Goal: Task Accomplishment & Management: Complete application form

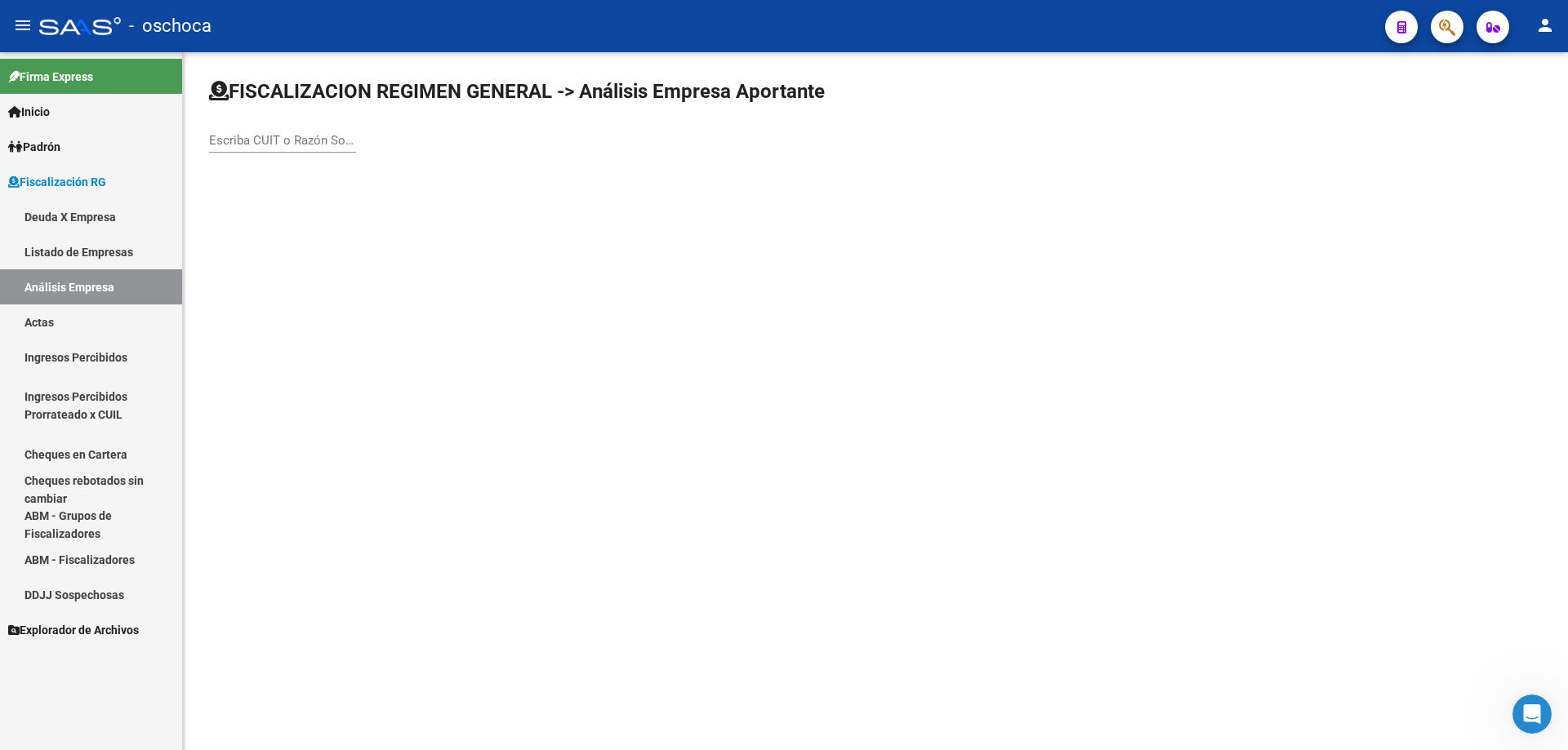
drag, startPoint x: 226, startPoint y: 137, endPoint x: 265, endPoint y: 165, distance: 48.0
click at [226, 138] on input "Escriba CUIT o Razón Social para buscar" at bounding box center [283, 140] width 147 height 15
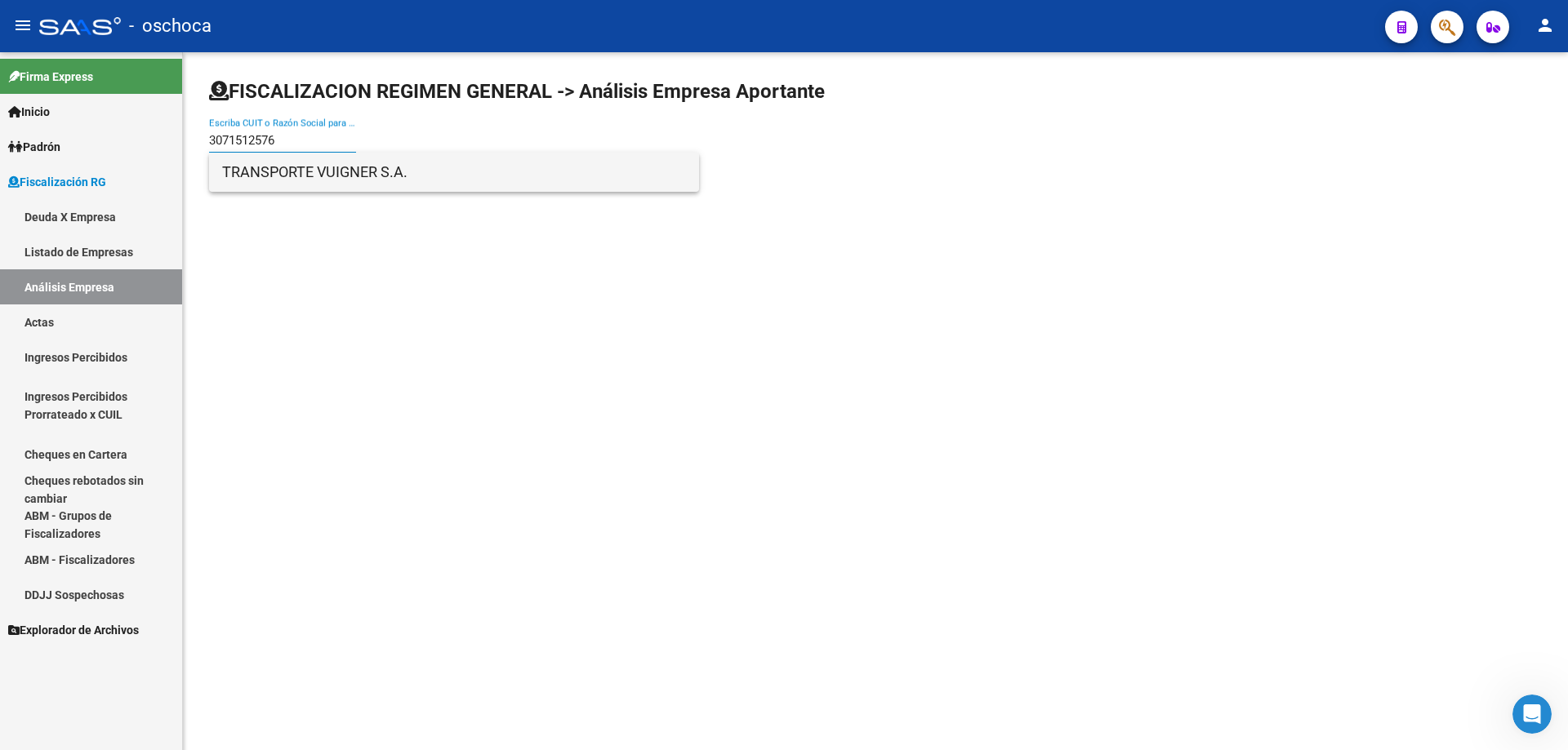
type input "3071512576"
click at [332, 172] on span "TRANSPORTE VUIGNER S.A." at bounding box center [454, 172] width 464 height 39
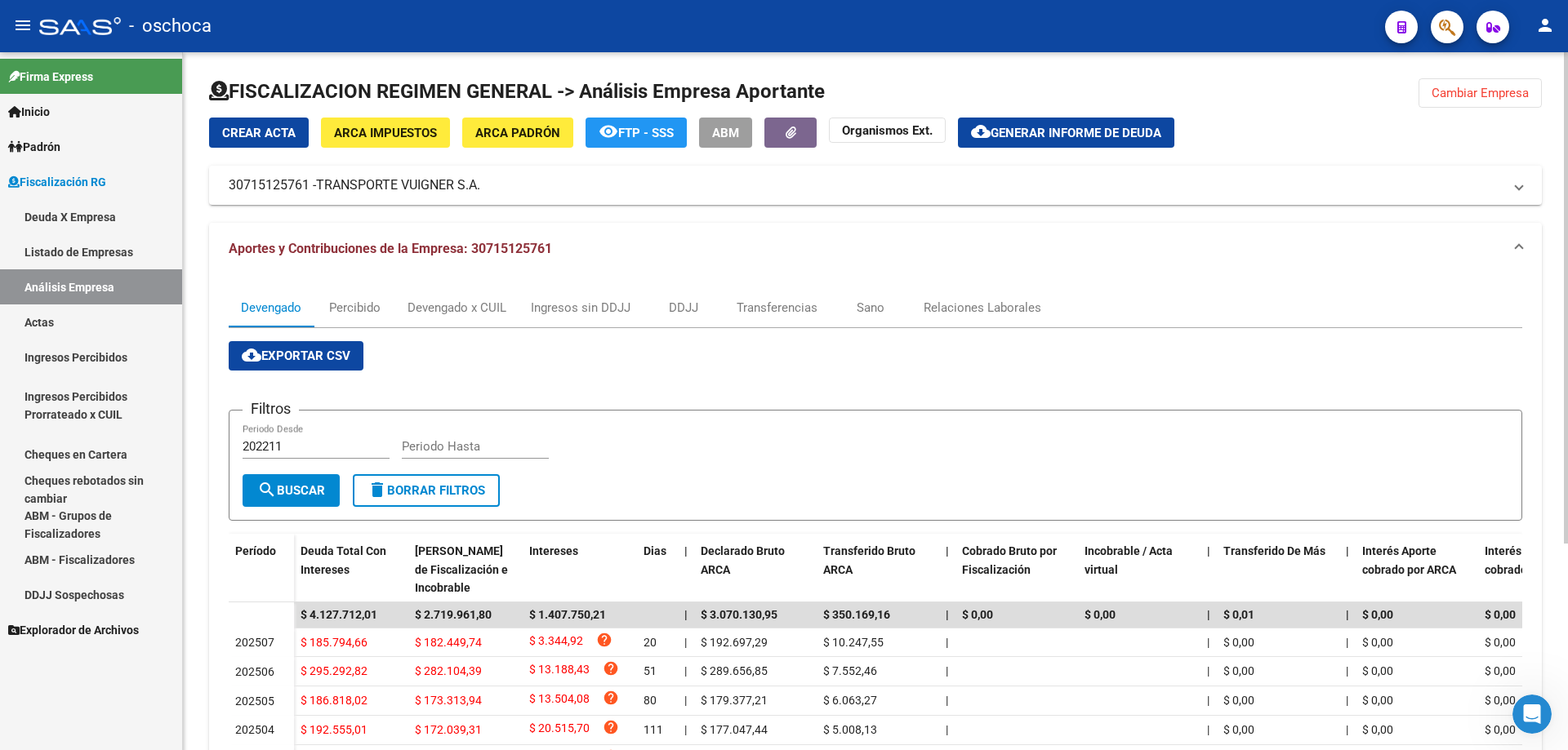
click at [253, 136] on span "Crear Acta" at bounding box center [258, 132] width 73 height 15
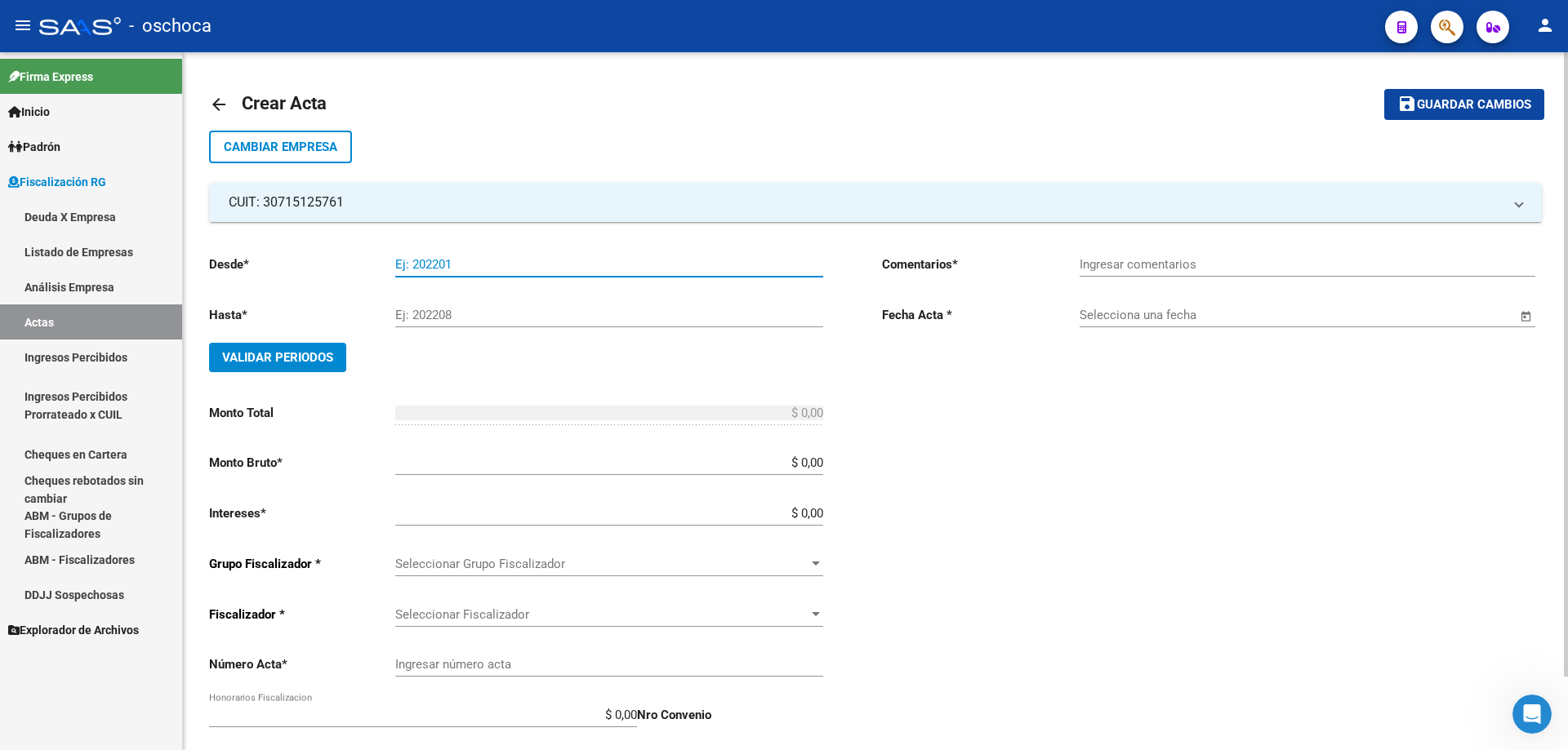
click at [401, 265] on input "Ej: 202201" at bounding box center [609, 264] width 428 height 15
type input "201605"
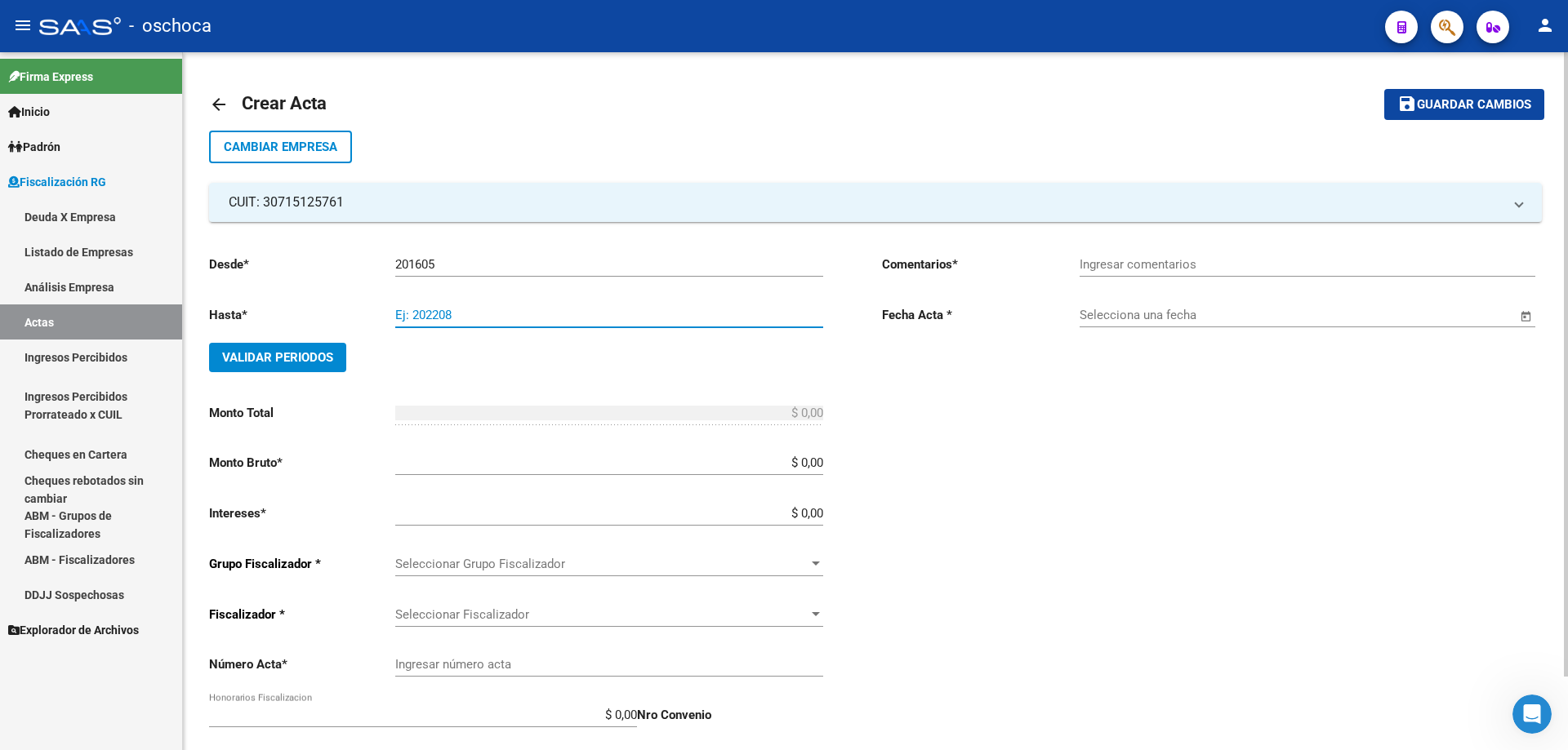
click at [564, 316] on input "Ej: 202208" at bounding box center [609, 315] width 428 height 15
type input "202505"
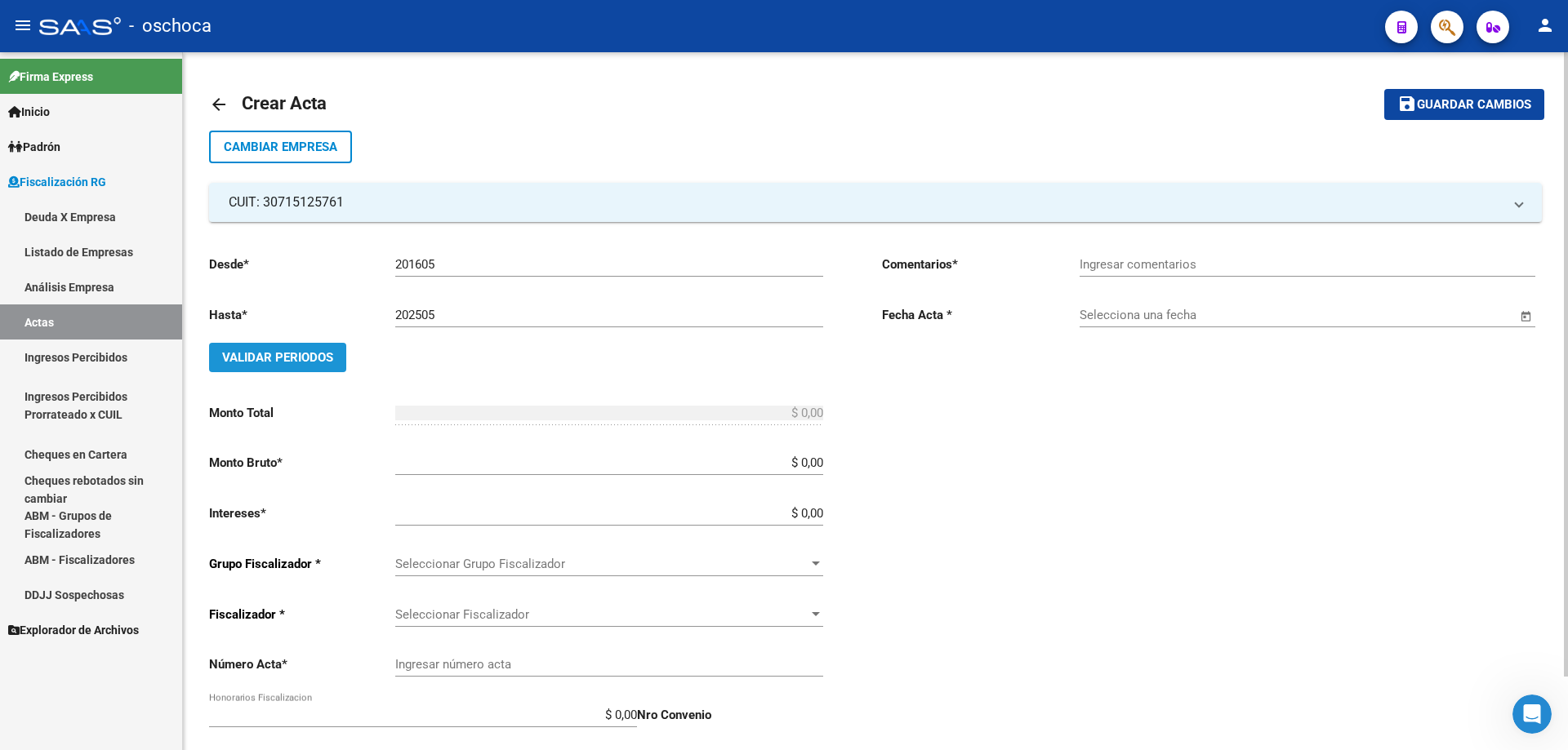
click at [242, 353] on span "Validar Periodos" at bounding box center [277, 357] width 111 height 15
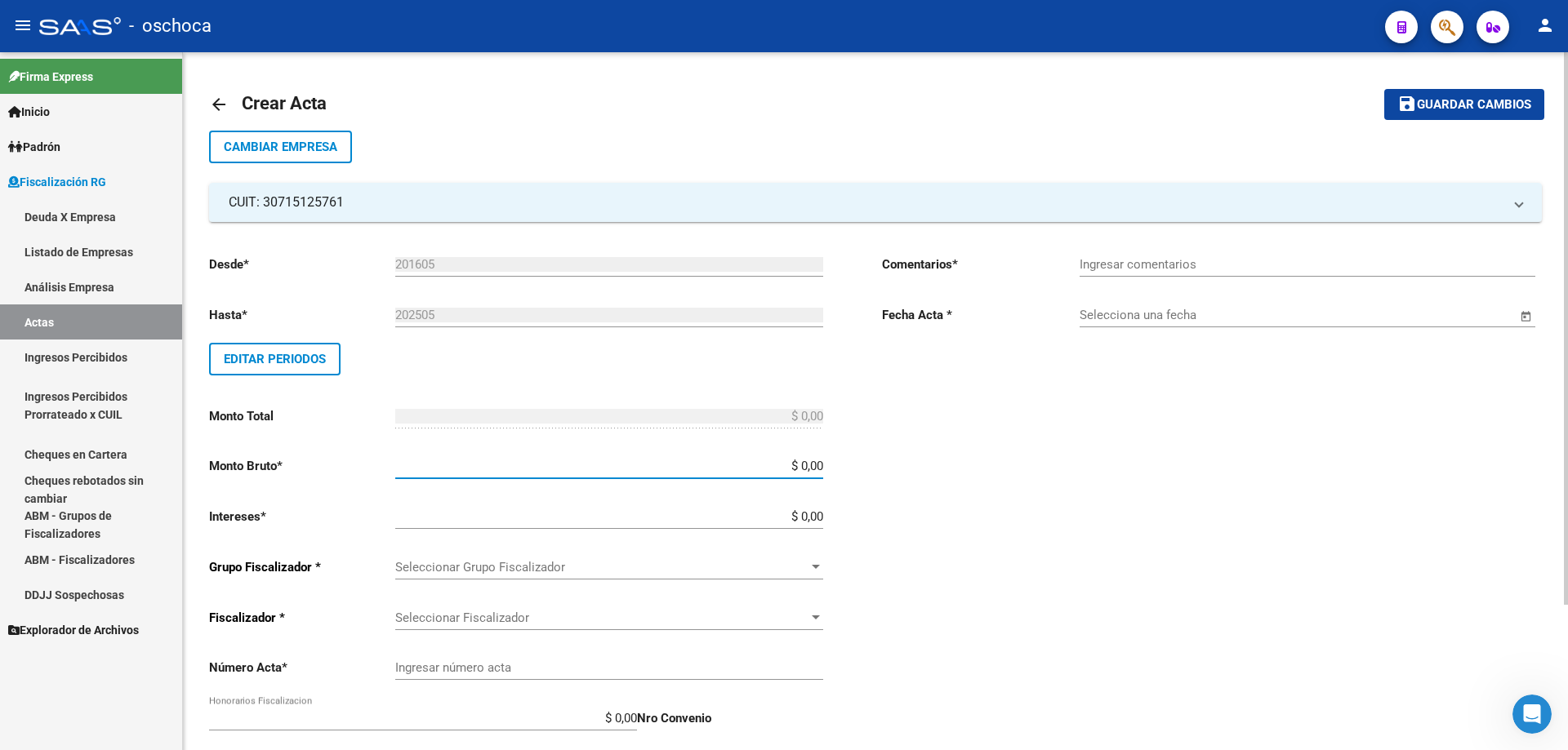
click at [822, 466] on input "$ 0,00" at bounding box center [609, 466] width 428 height 15
type input "$ 4.885.315,09"
click at [821, 516] on input "$ 0,00" at bounding box center [609, 516] width 428 height 15
type input "$ 146.559,45"
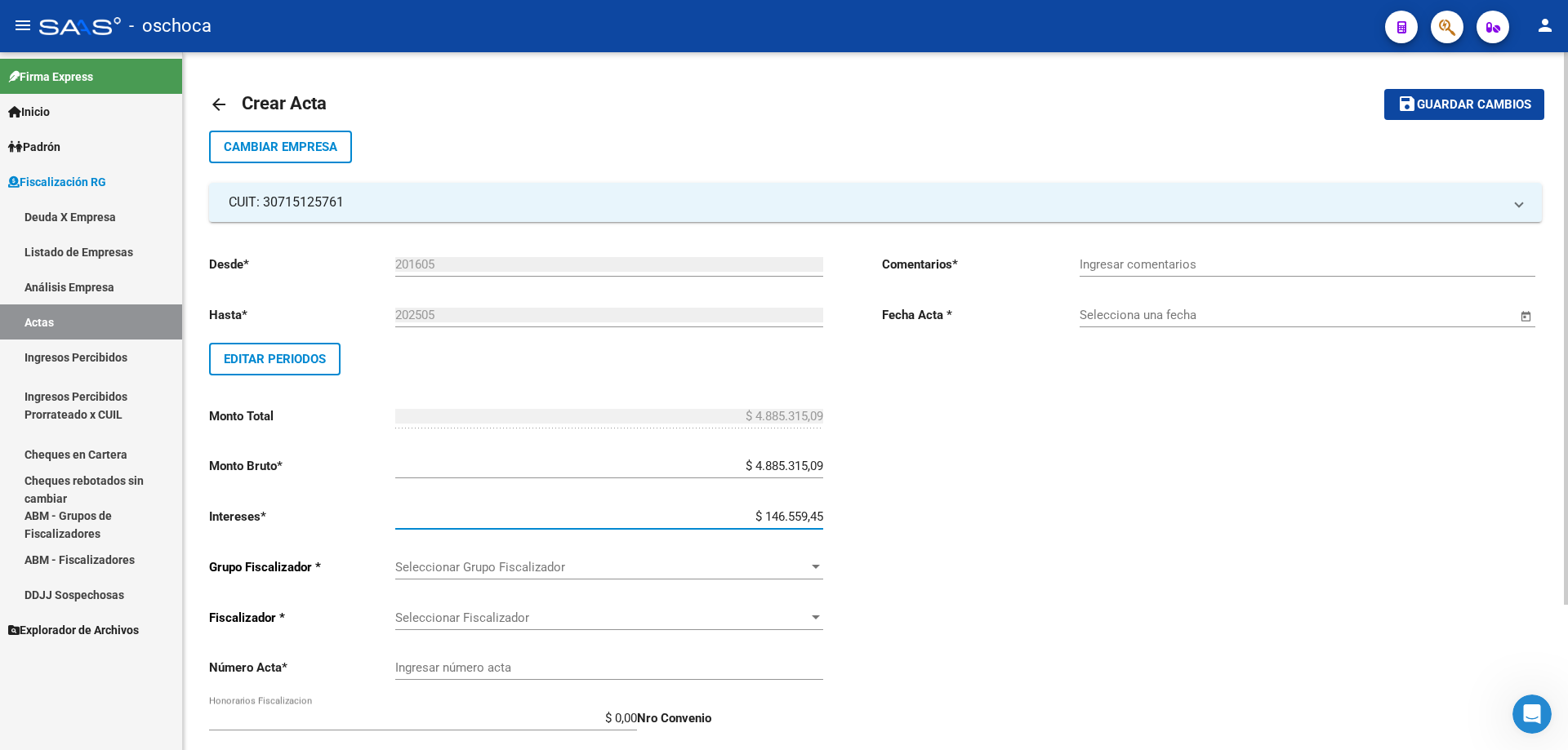
type input "$ 5.031.874,54"
click at [800, 565] on span "Seleccionar Grupo Fiscalizador" at bounding box center [602, 567] width 413 height 15
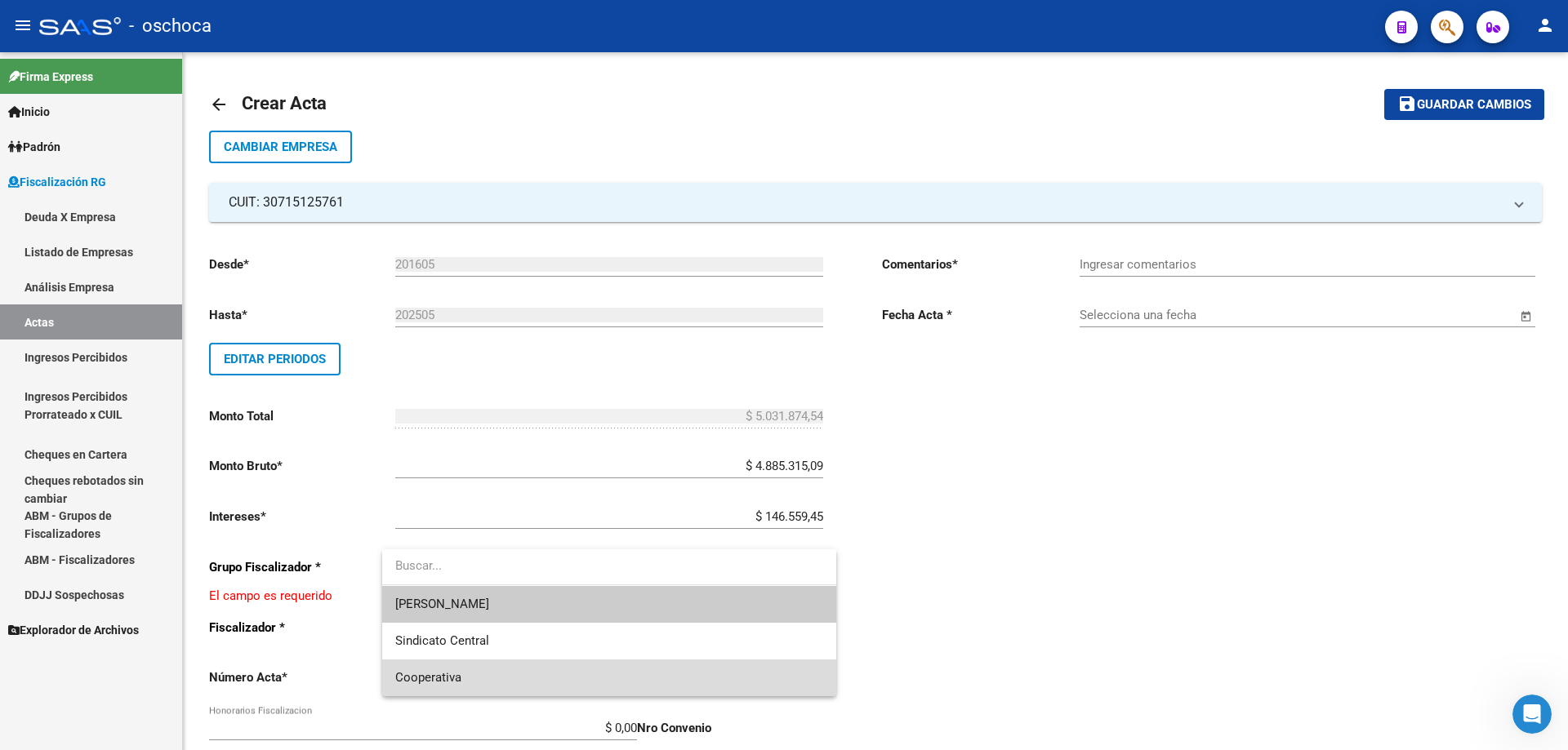
click at [655, 671] on span "Cooperativa" at bounding box center [609, 677] width 428 height 37
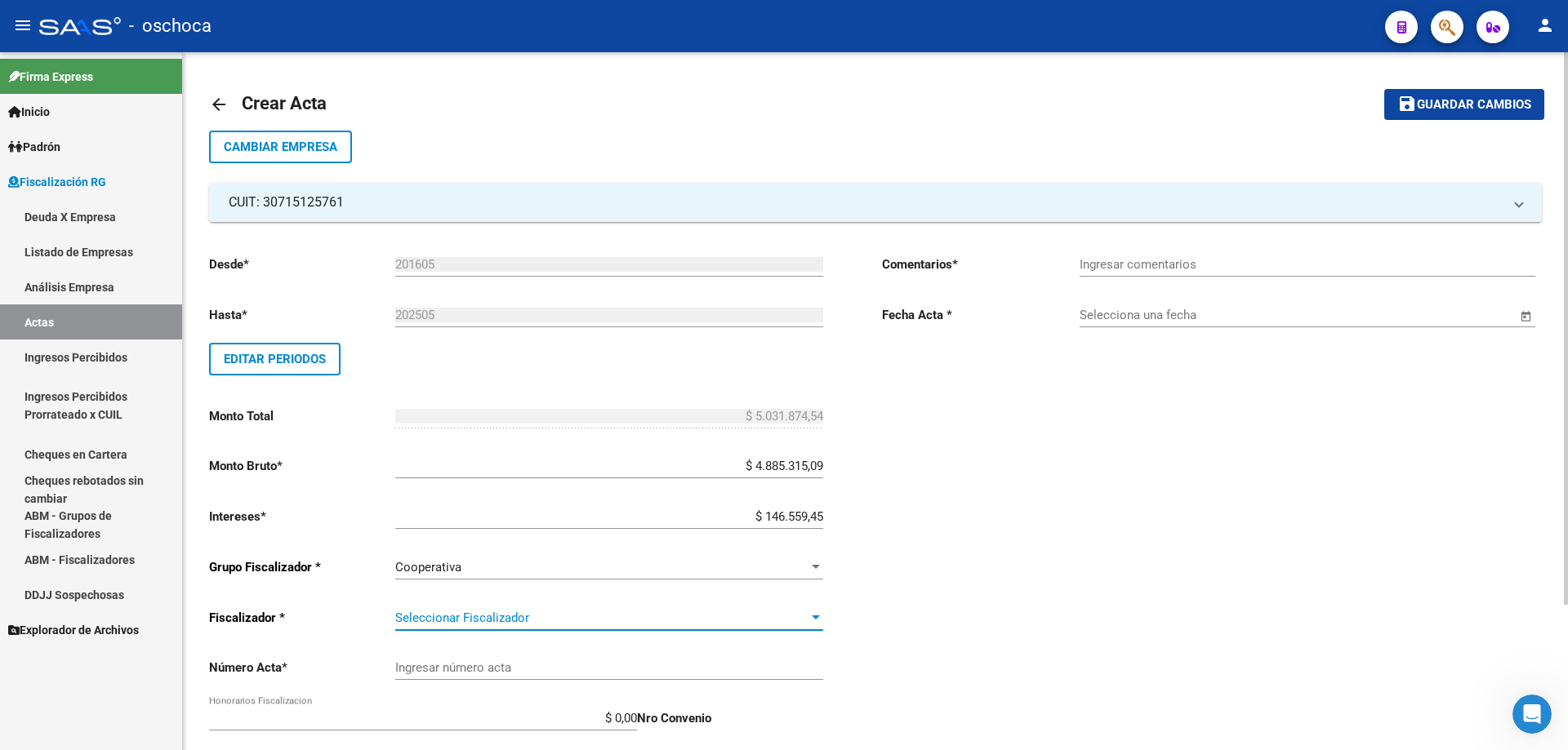
click at [814, 617] on div at bounding box center [815, 617] width 8 height 4
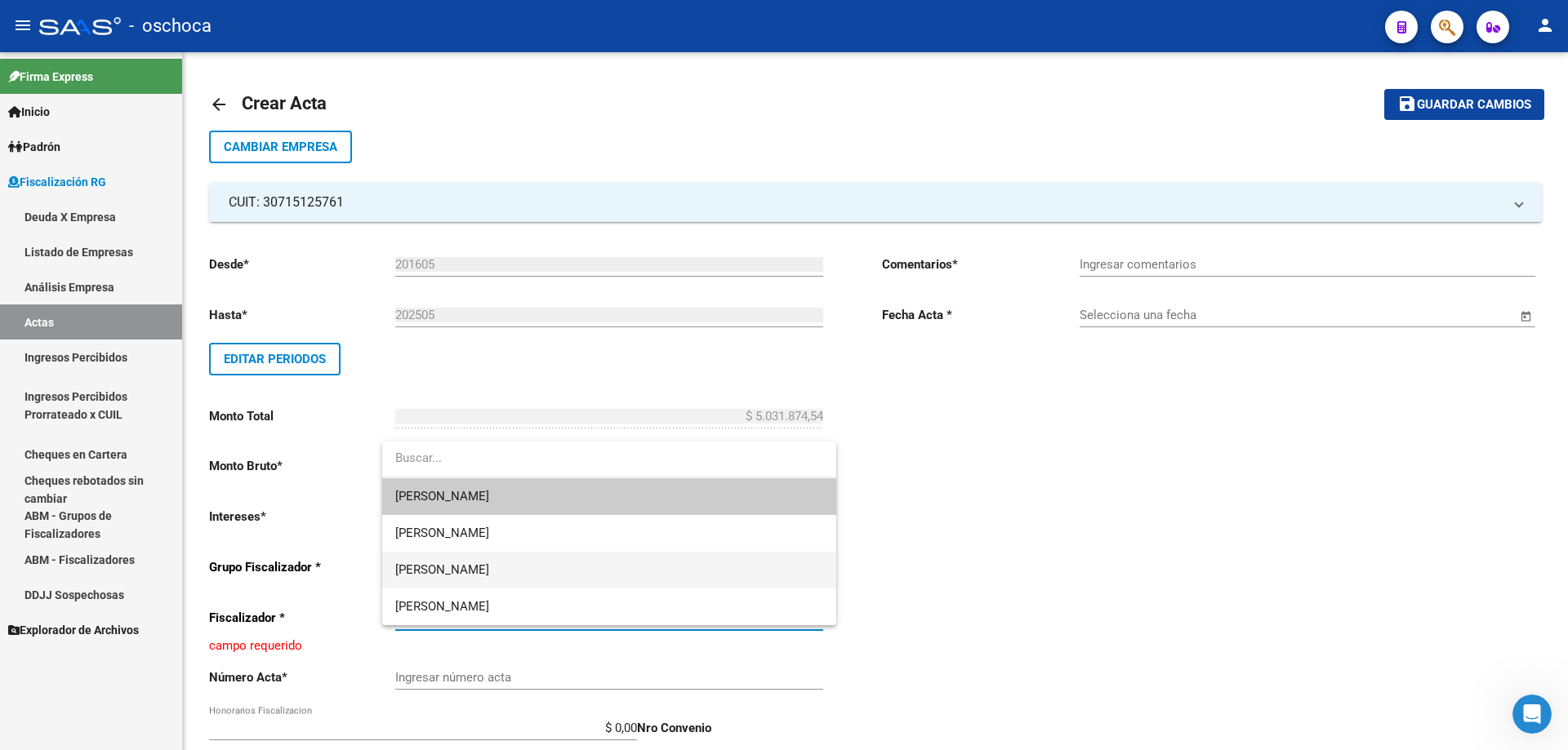
click at [715, 572] on span "[PERSON_NAME]" at bounding box center [609, 570] width 428 height 37
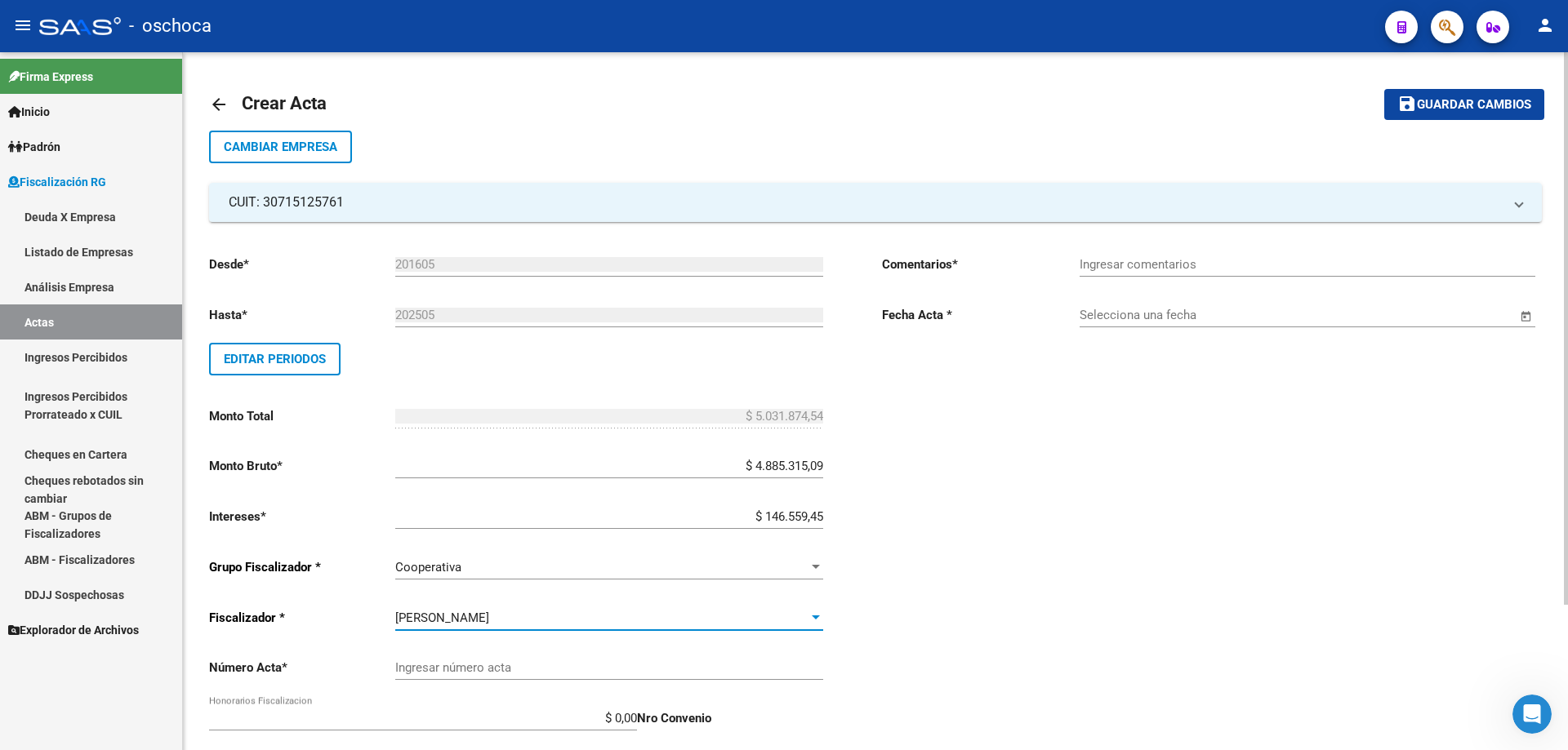
scroll to position [81, 0]
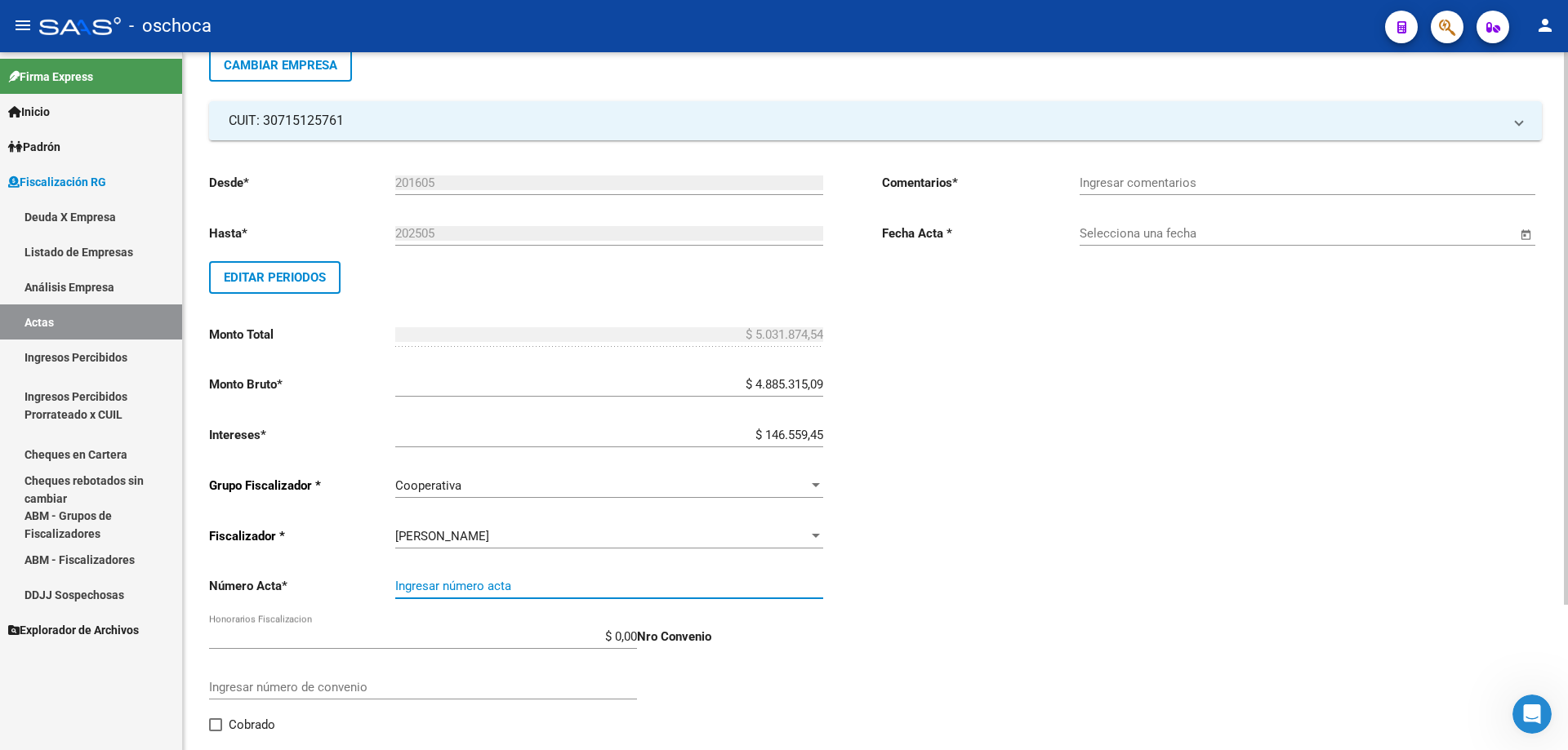
click at [595, 589] on input "Ingresar número acta" at bounding box center [609, 586] width 428 height 15
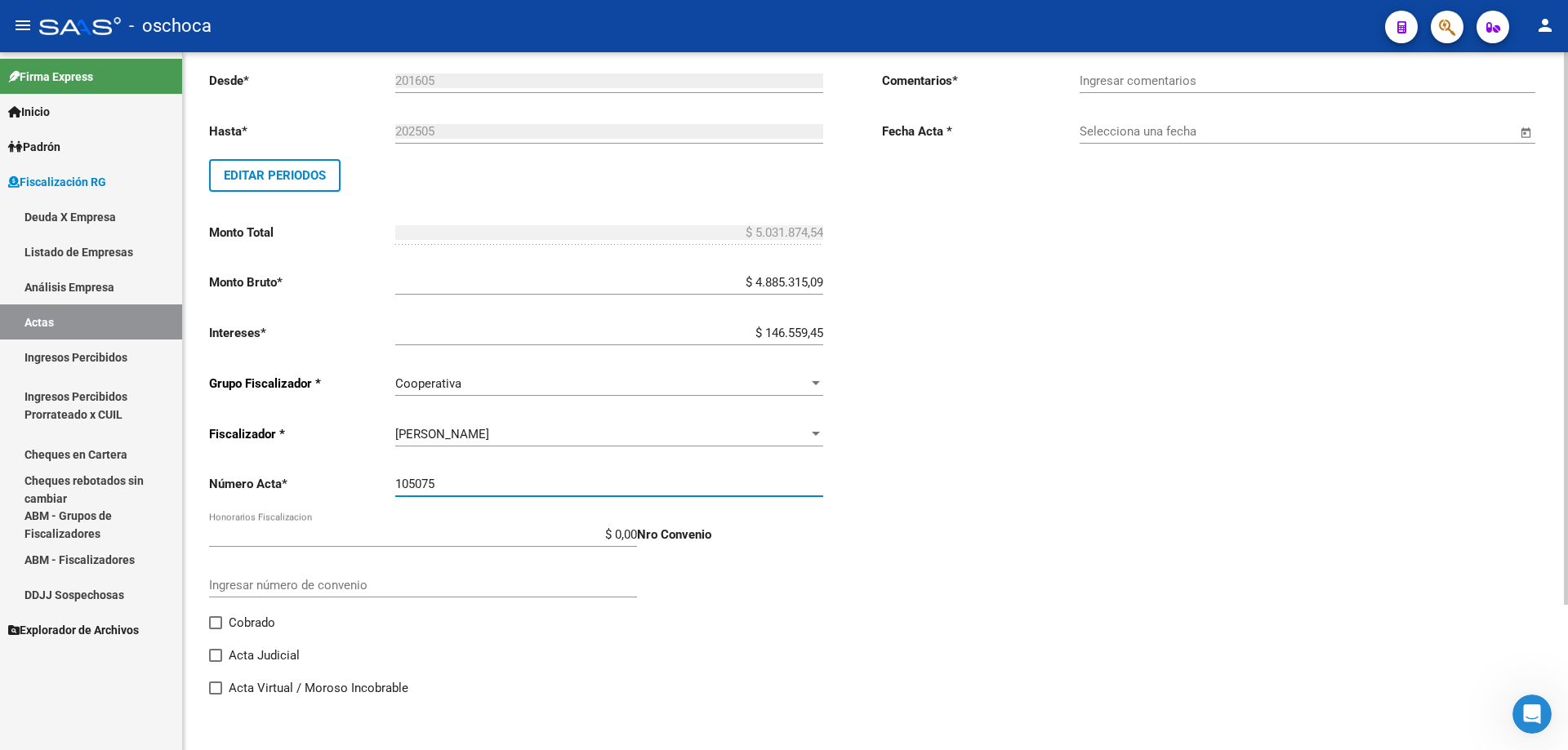
scroll to position [0, 0]
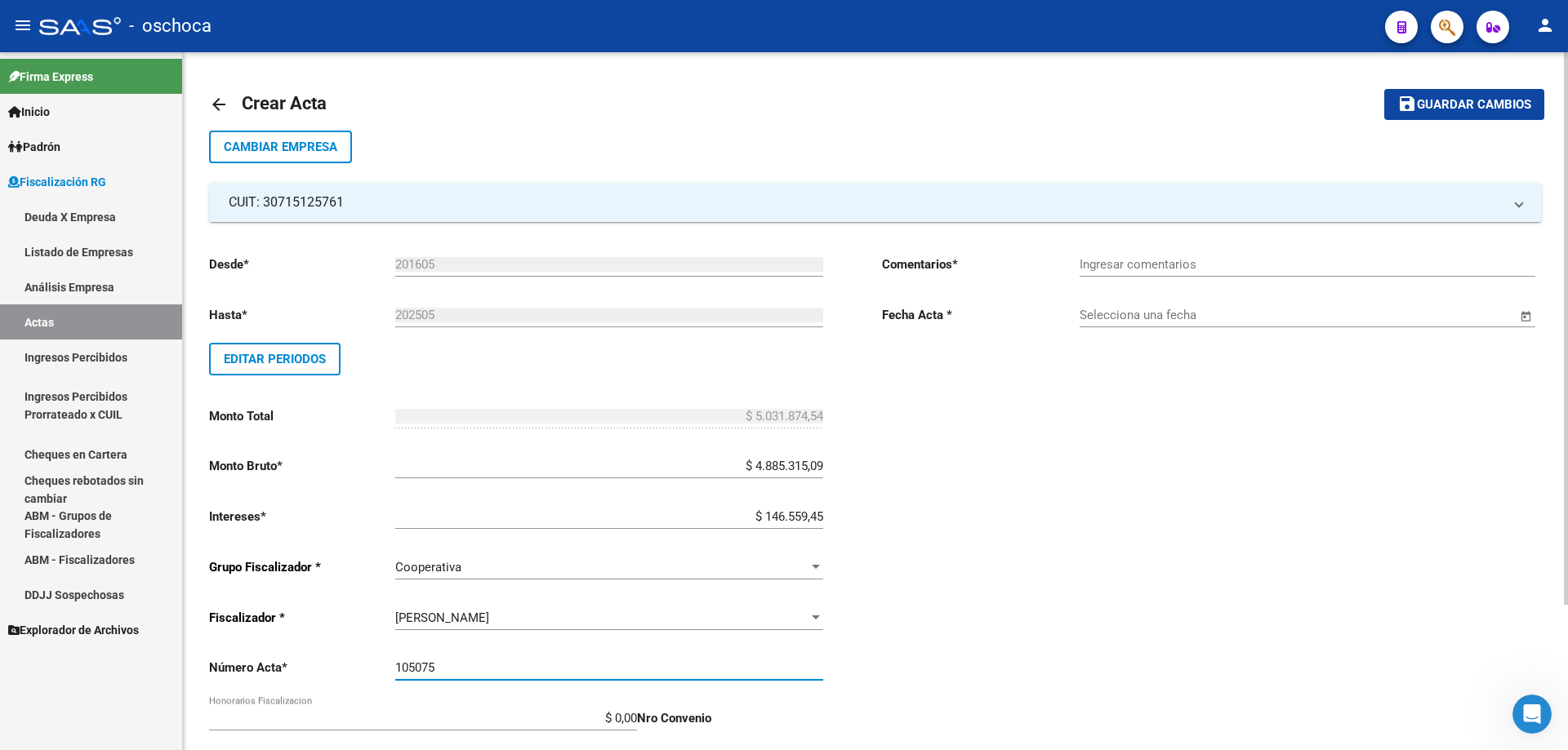
type input "105075"
click at [1170, 264] on input "Ingresar comentarios" at bounding box center [1307, 264] width 456 height 15
type input "Inspeccion en tratativa de cobro (periodos 05/2016 a 05/2025"
click at [1096, 322] on div "Selecciona una fecha" at bounding box center [1297, 309] width 437 height 35
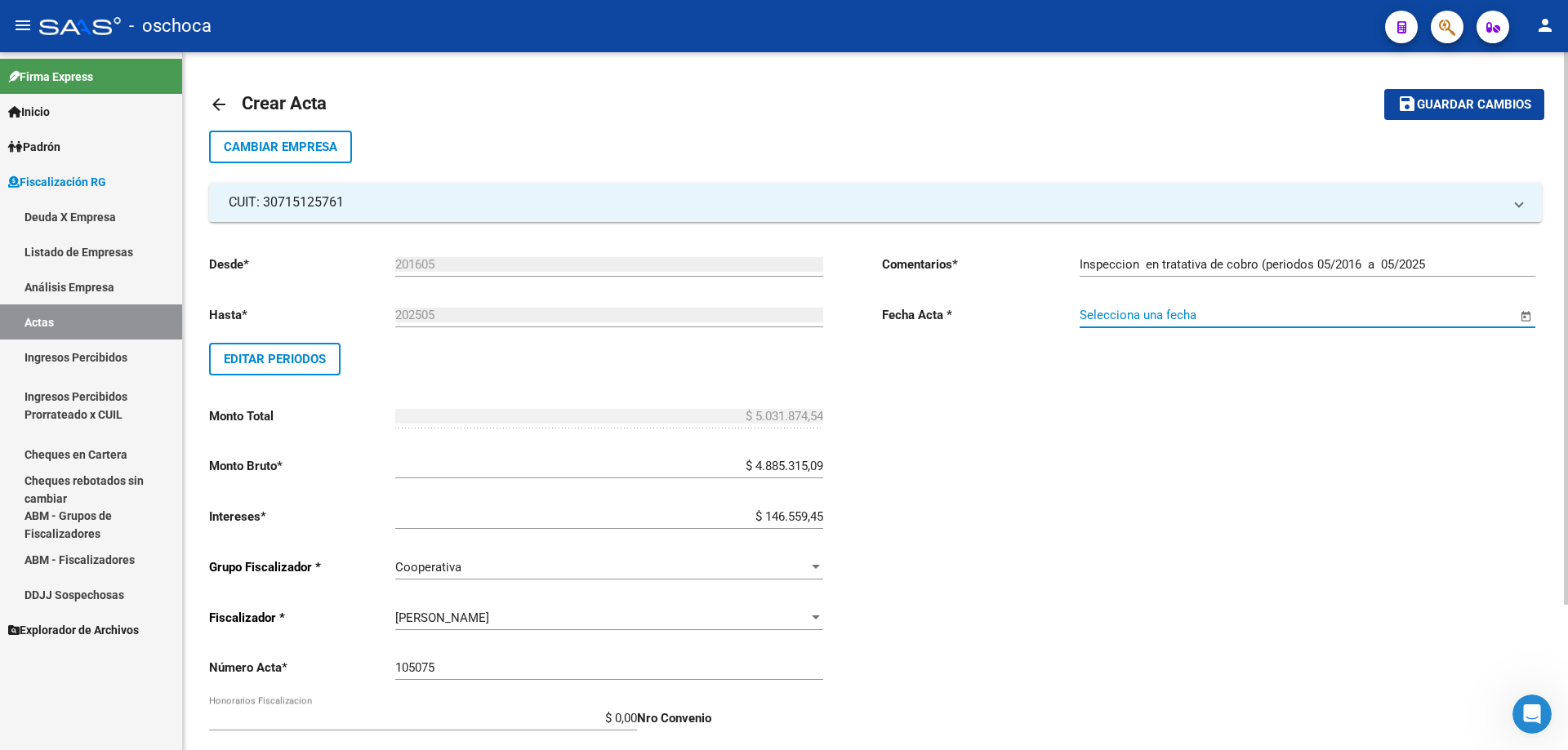
click at [1118, 320] on input "Selecciona una fecha" at bounding box center [1297, 315] width 437 height 15
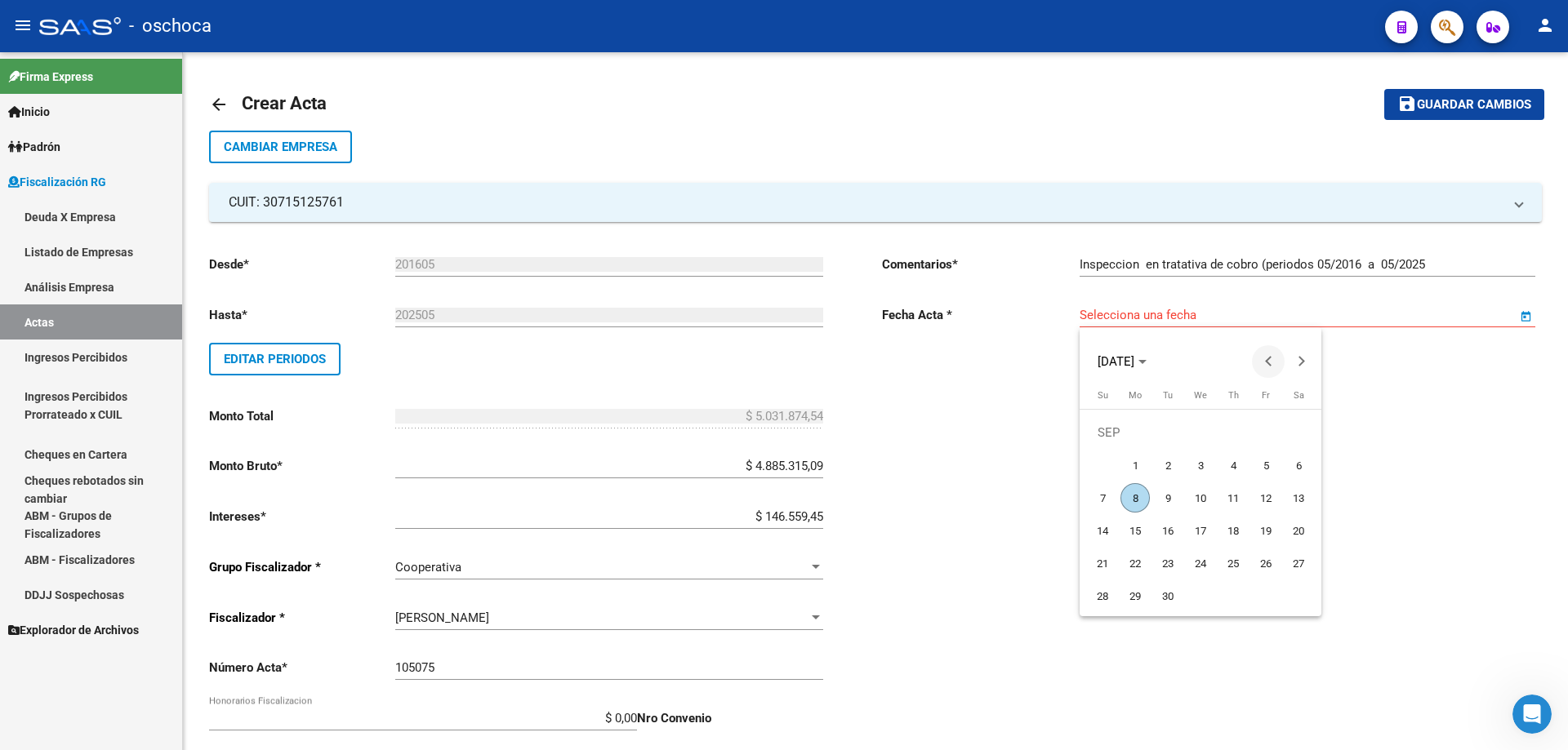
click at [1264, 361] on button "Previous month" at bounding box center [1268, 362] width 33 height 33
click at [1238, 473] on span "3" at bounding box center [1233, 465] width 29 height 29
type input "[DATE]"
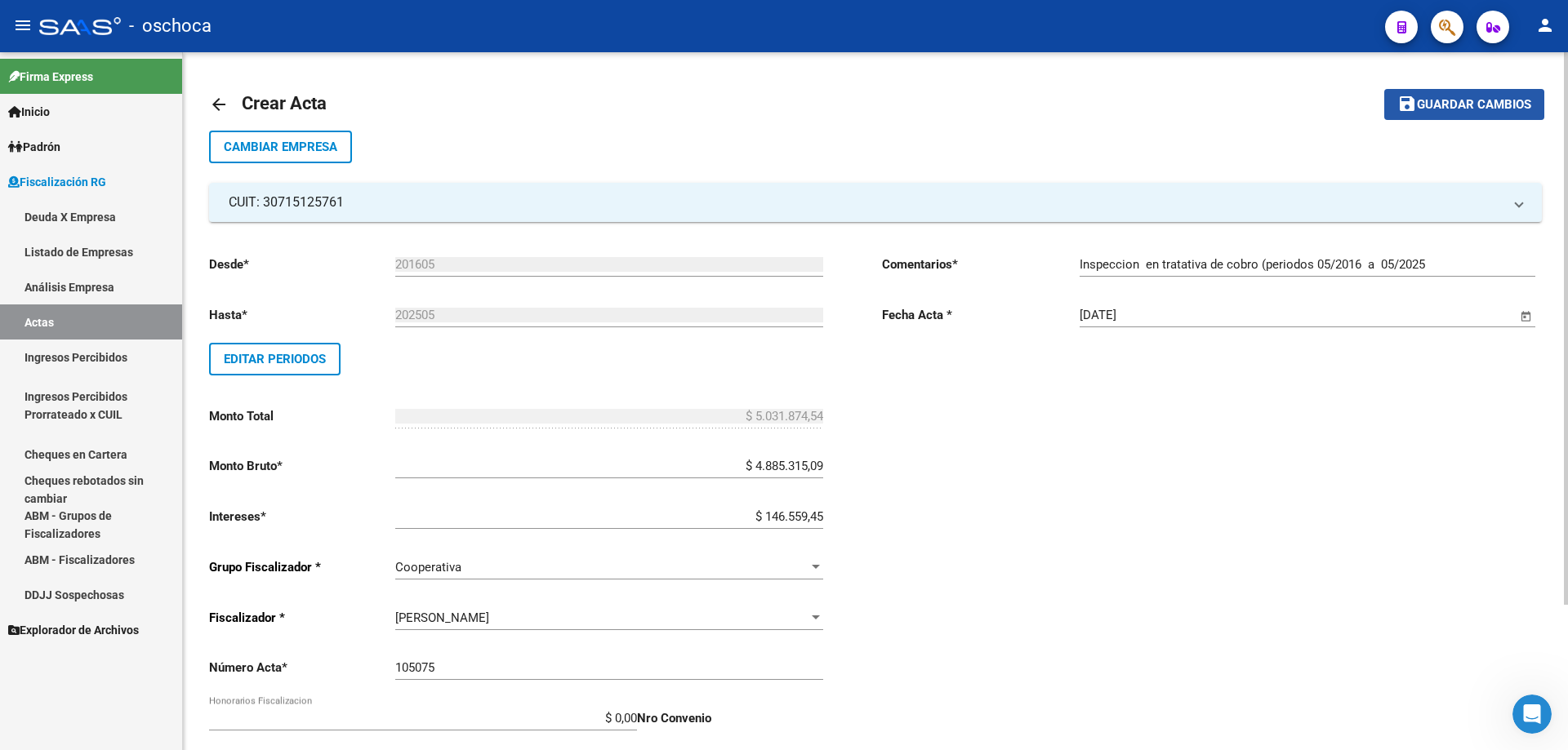
click at [1450, 105] on span "Guardar cambios" at bounding box center [1474, 105] width 114 height 15
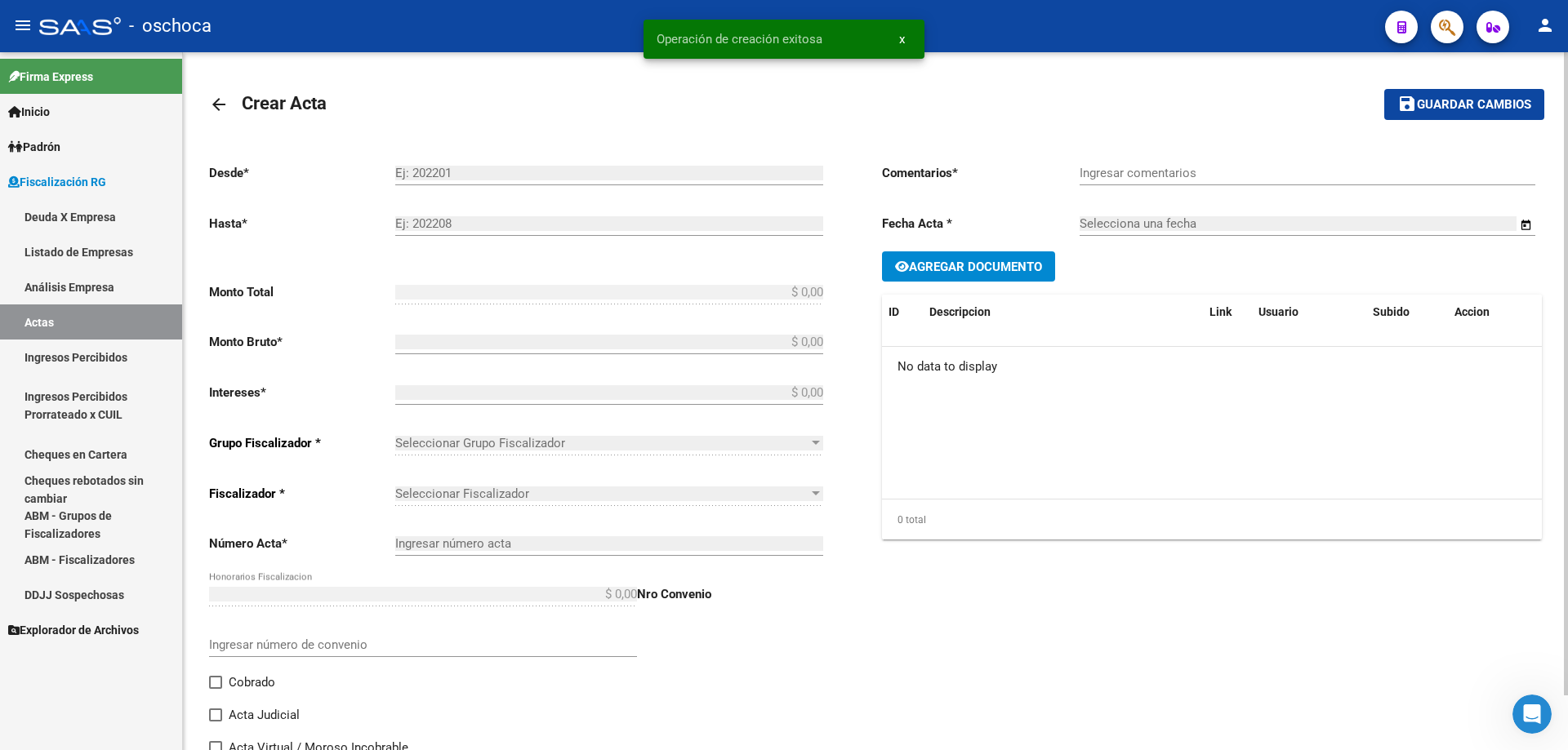
type input "201605"
type input "202505"
type input "$ 5.031.874,54"
type input "$ 4.885.315,09"
type input "$ 146.559,45"
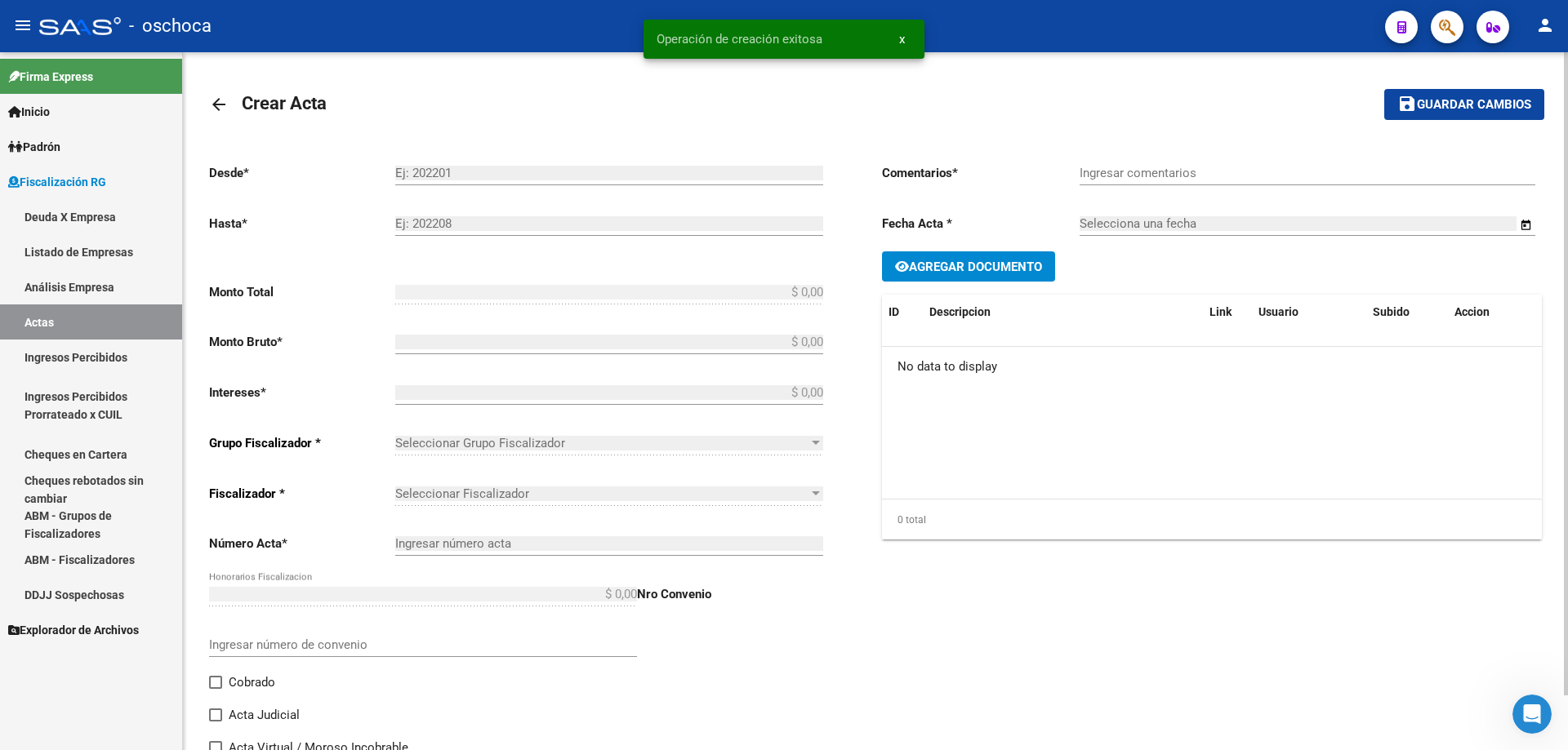
type input "105075"
type input "Inspeccion en tratativa de cobro (periodos 05/2016 a 05/2025"
type input "[DATE]"
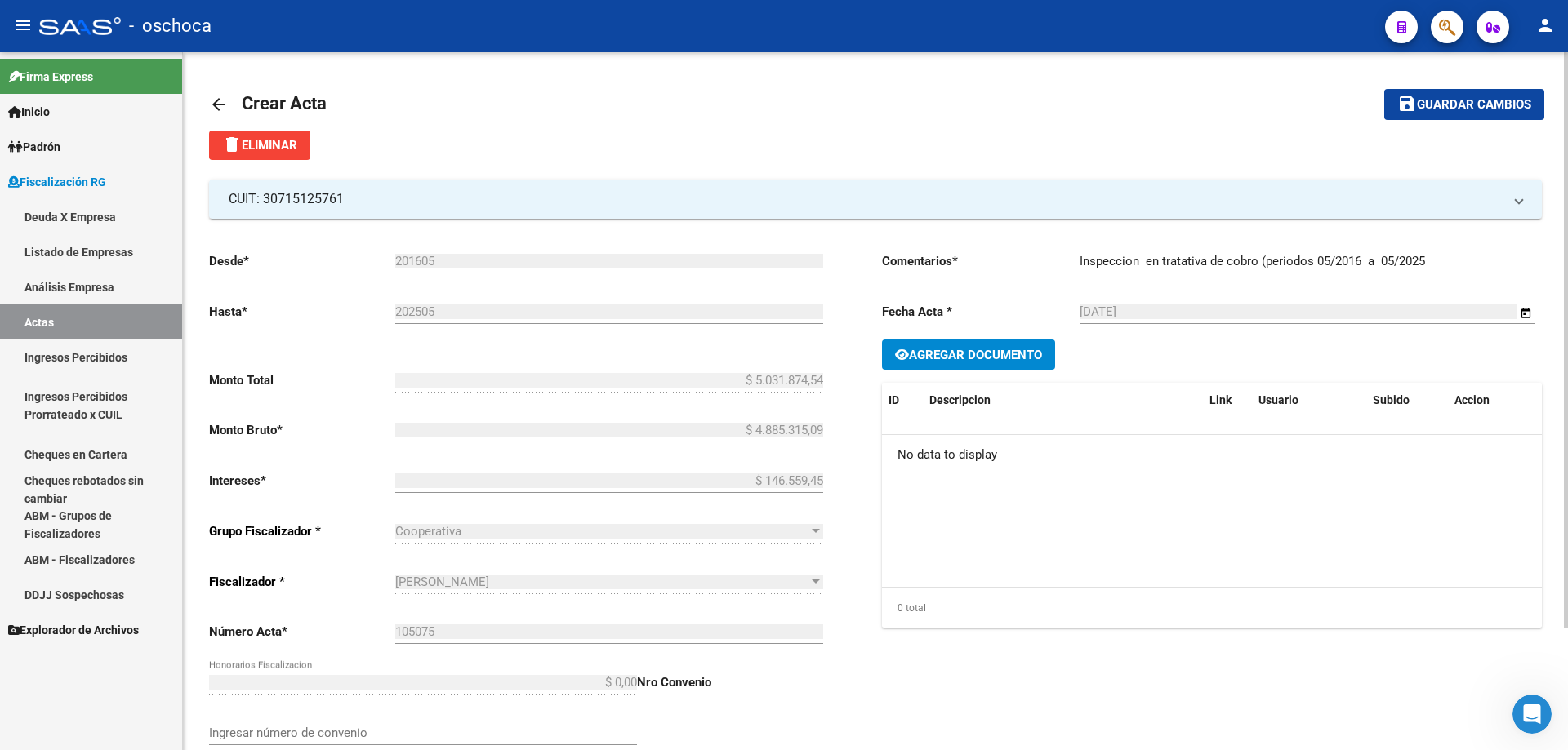
click at [91, 288] on link "Análisis Empresa" at bounding box center [91, 287] width 182 height 35
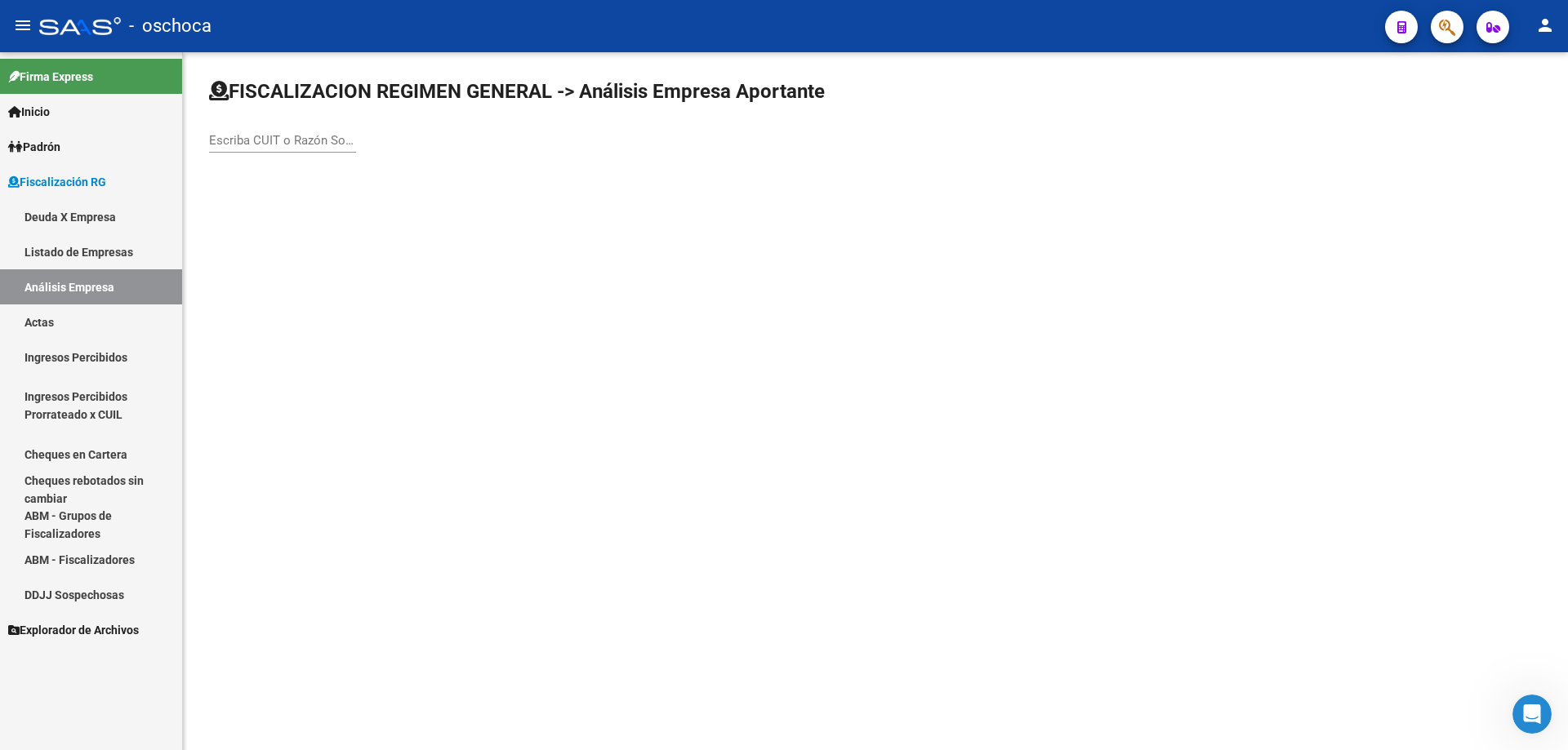
click at [223, 141] on input "Escriba CUIT o Razón Social para buscar" at bounding box center [283, 140] width 147 height 15
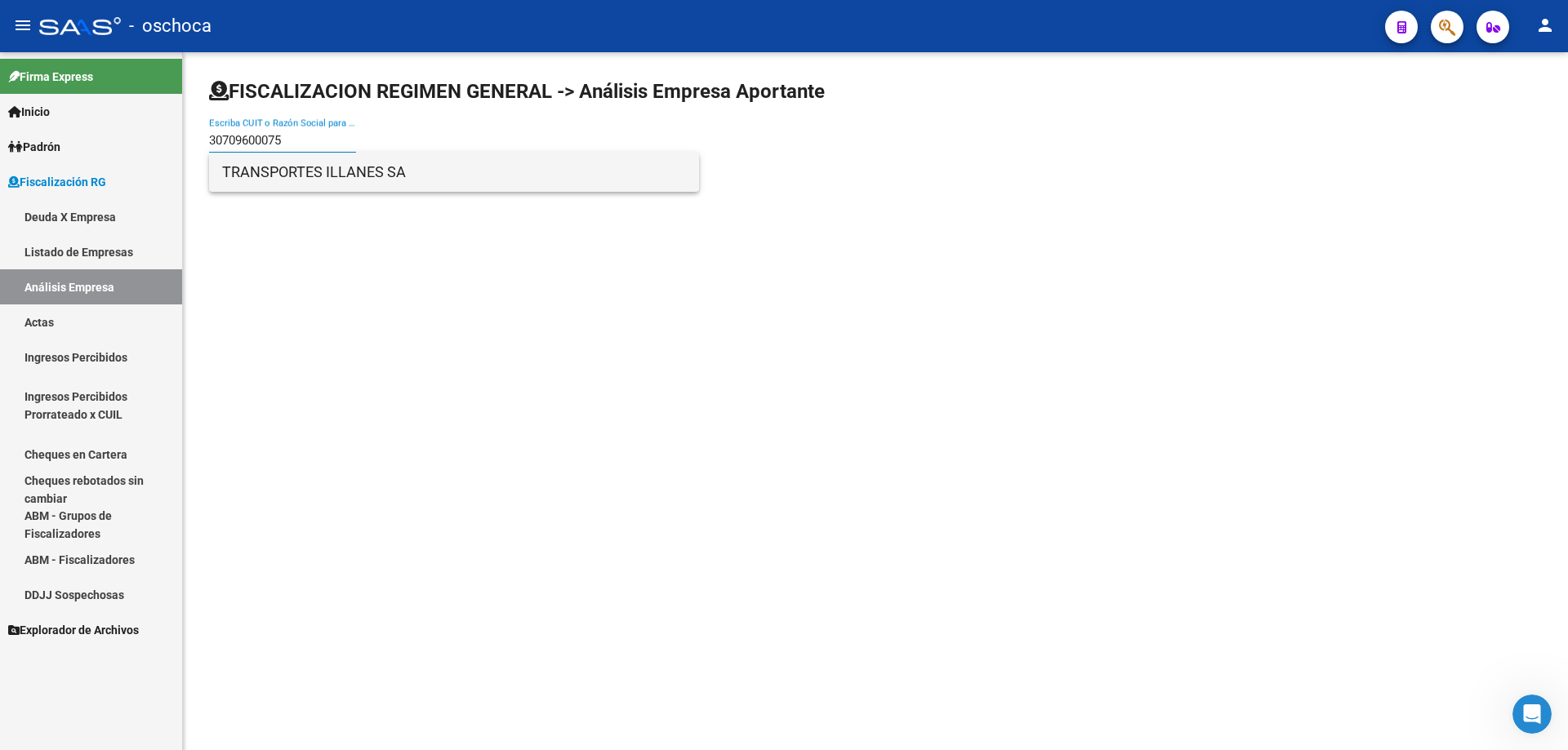
type input "30709600075"
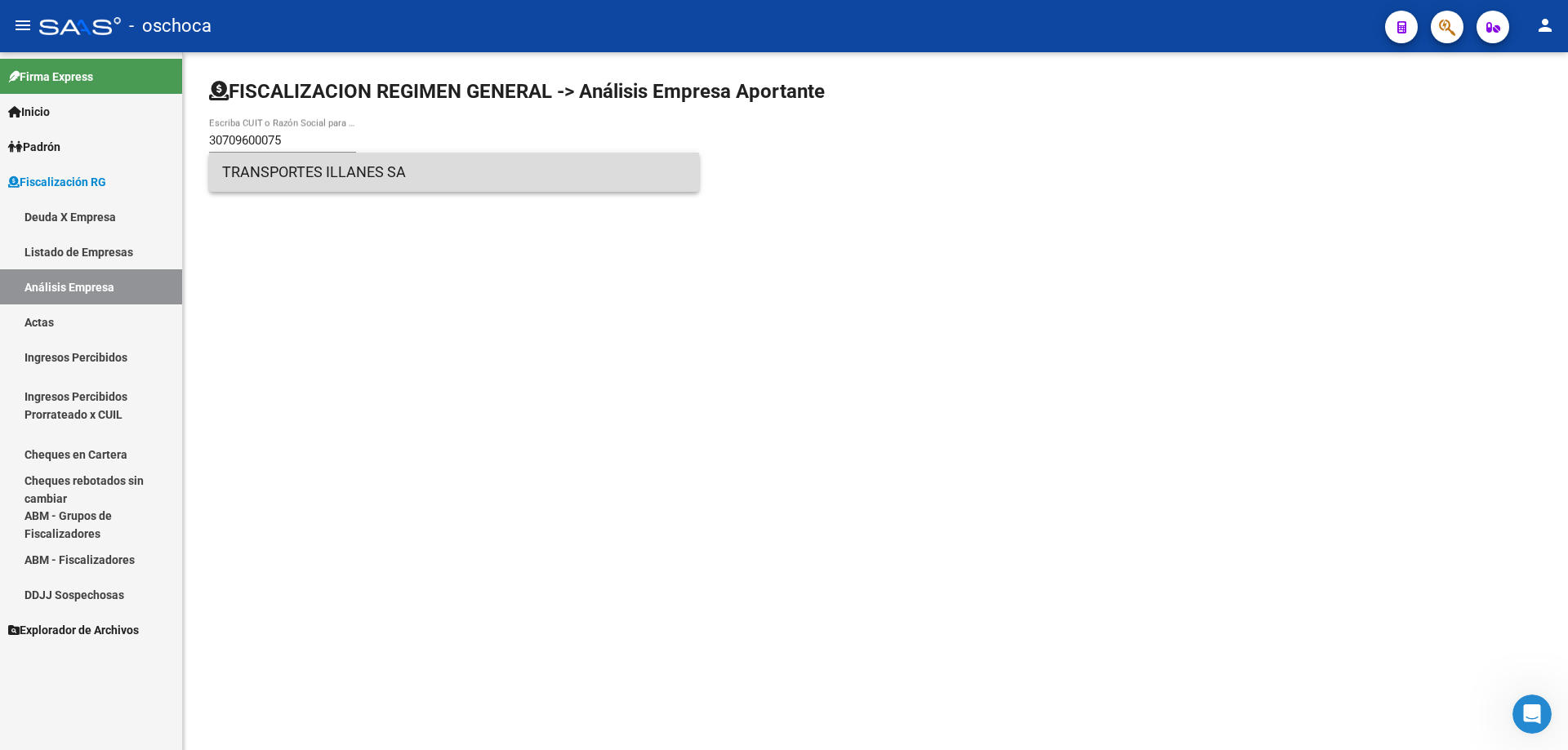
click at [325, 174] on span "TRANSPORTES ILLANES SA" at bounding box center [454, 172] width 464 height 39
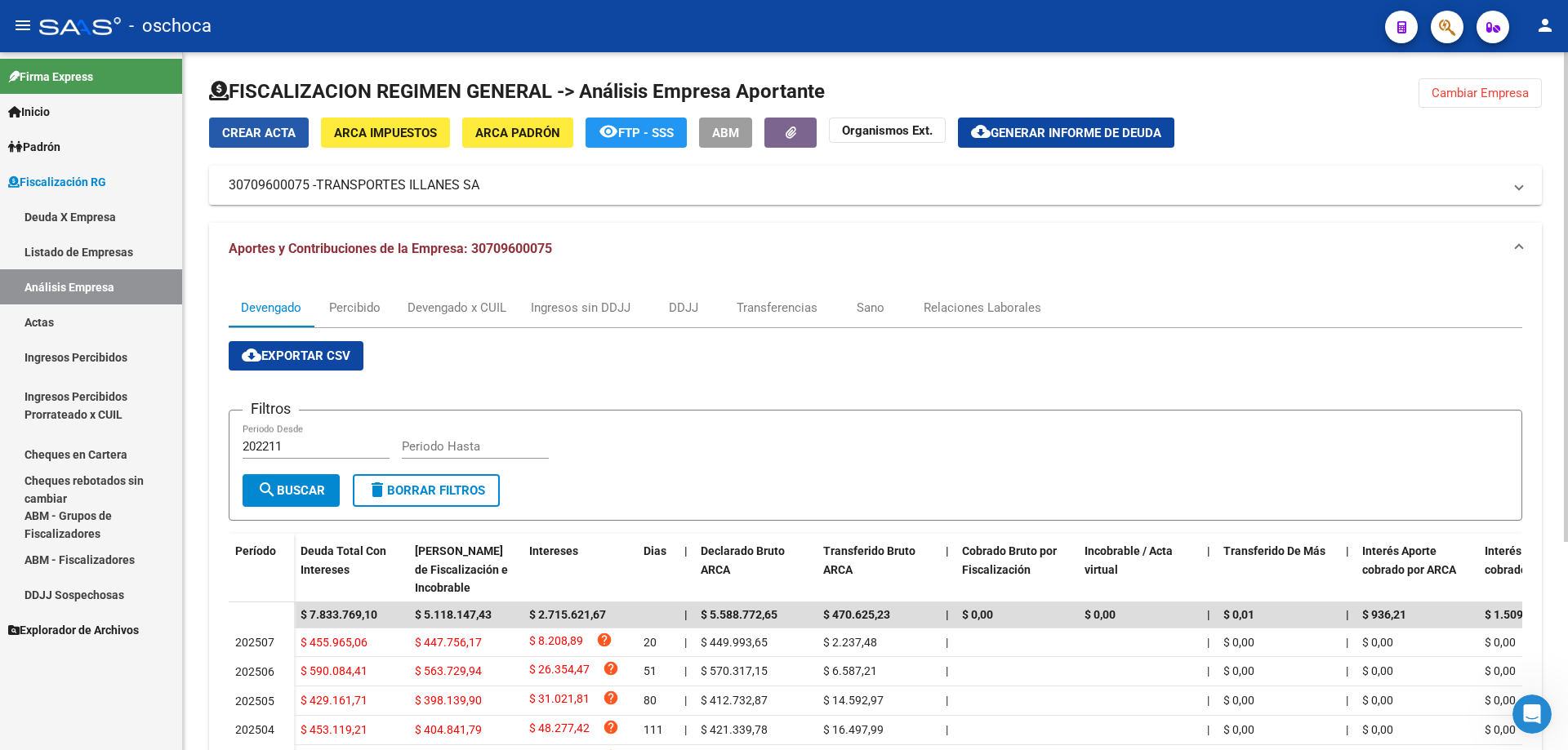
click at [264, 130] on span "Crear Acta" at bounding box center [258, 132] width 73 height 15
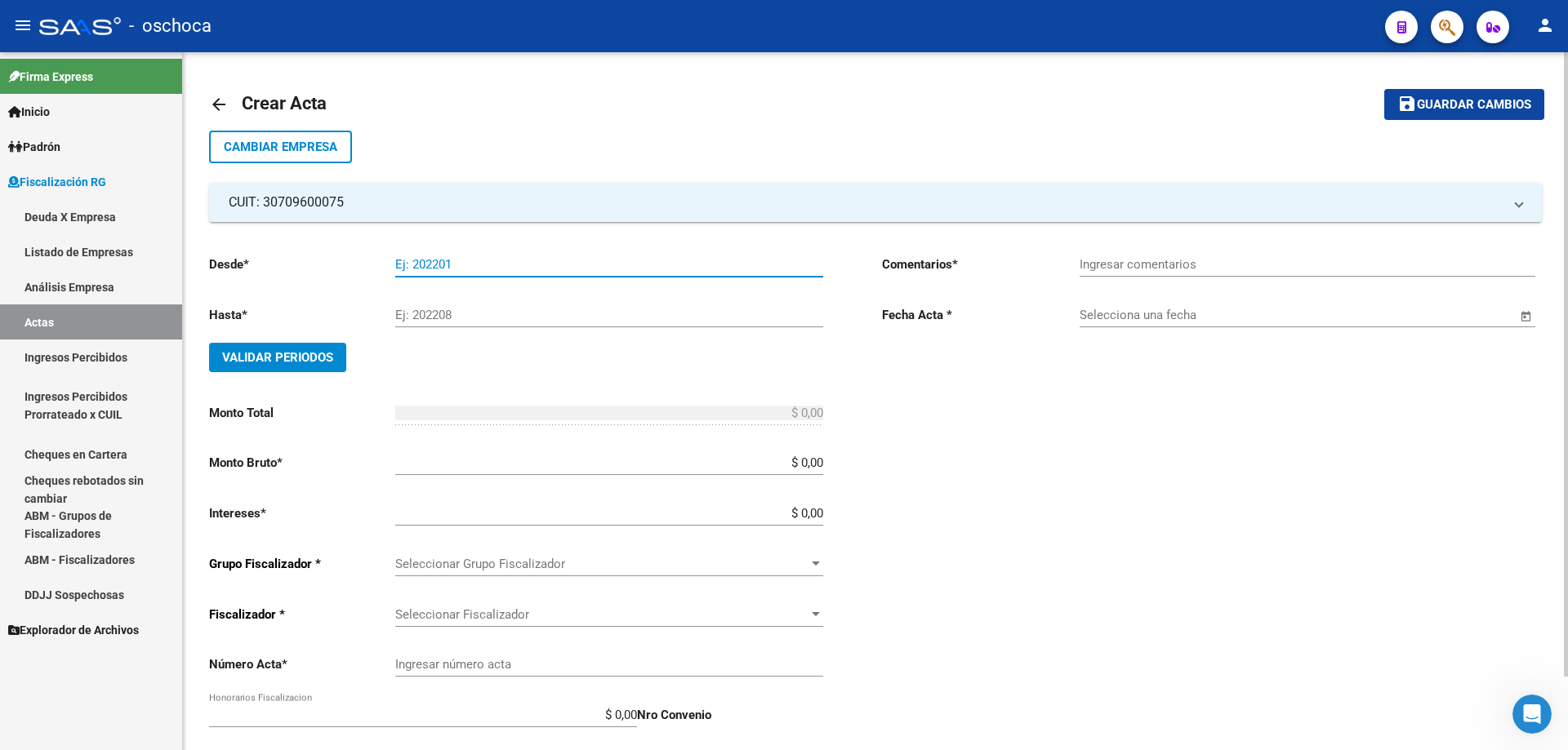
click at [410, 266] on input "Ej: 202201" at bounding box center [609, 264] width 428 height 15
type input "202405"
click at [417, 313] on input "Ej: 202208" at bounding box center [609, 315] width 428 height 15
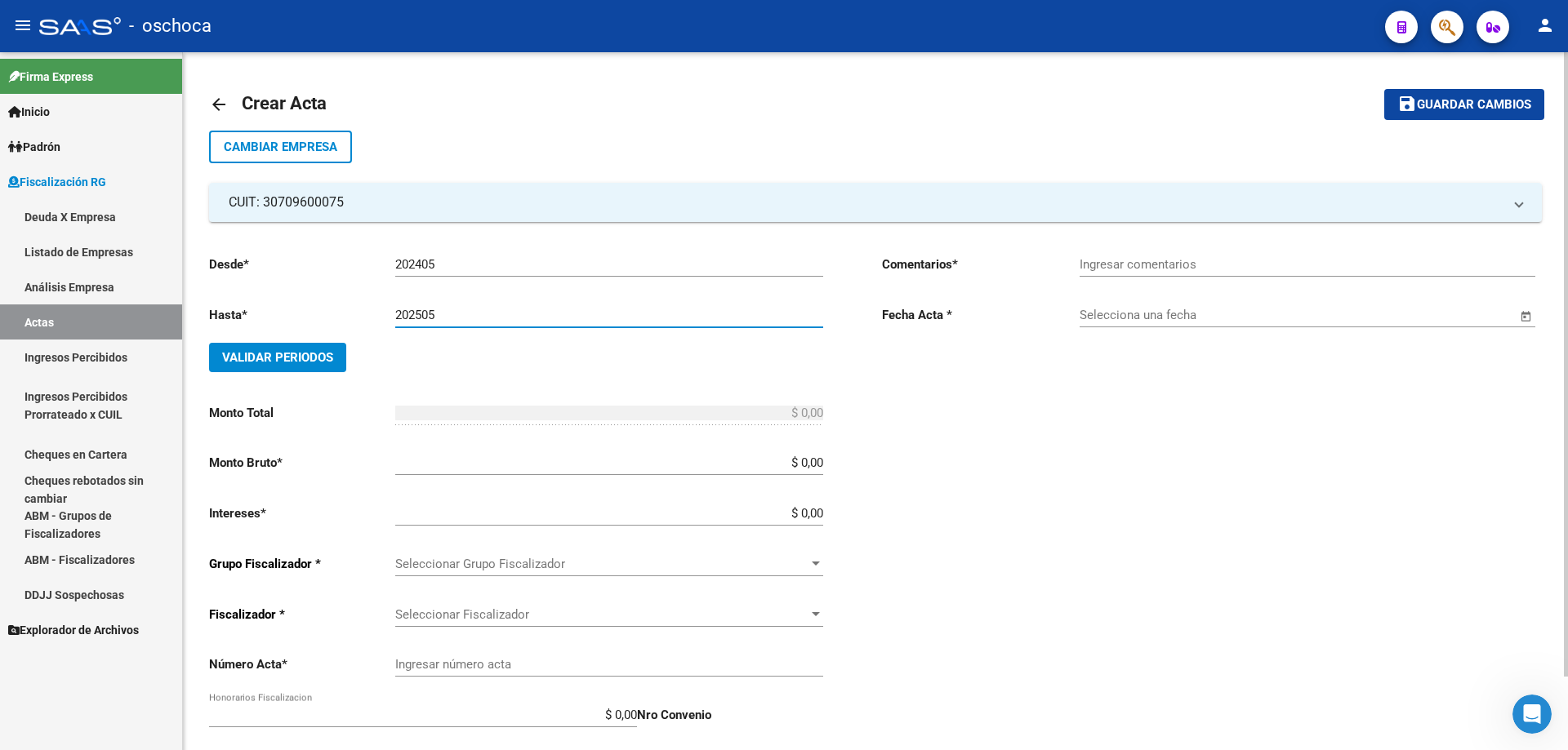
type input "202505"
click at [323, 361] on span "Validar Periodos" at bounding box center [277, 357] width 111 height 15
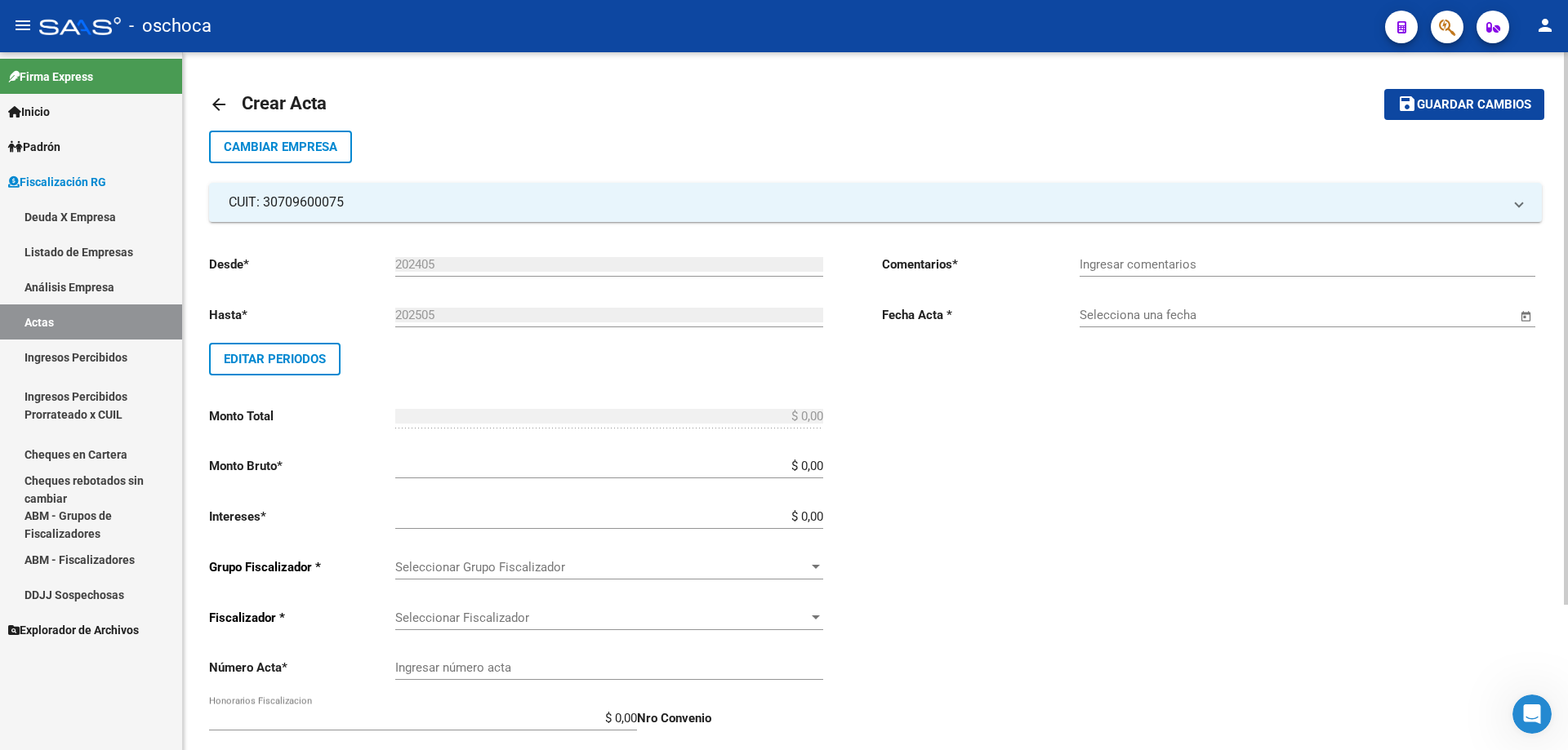
click at [825, 464] on div "Desde * 202405 Ej: 202201 Hasta * 202505 Ej: 202208 Editar Periodos Monto Total…" at bounding box center [519, 569] width 621 height 653
click at [824, 464] on div "Desde * 202405 Ej: 202201 Hasta * 202505 Ej: 202208 Editar Periodos Monto Total…" at bounding box center [519, 569] width 621 height 653
click at [822, 464] on input "$ 0,00" at bounding box center [609, 466] width 428 height 15
type input "$ 4.287.896,54"
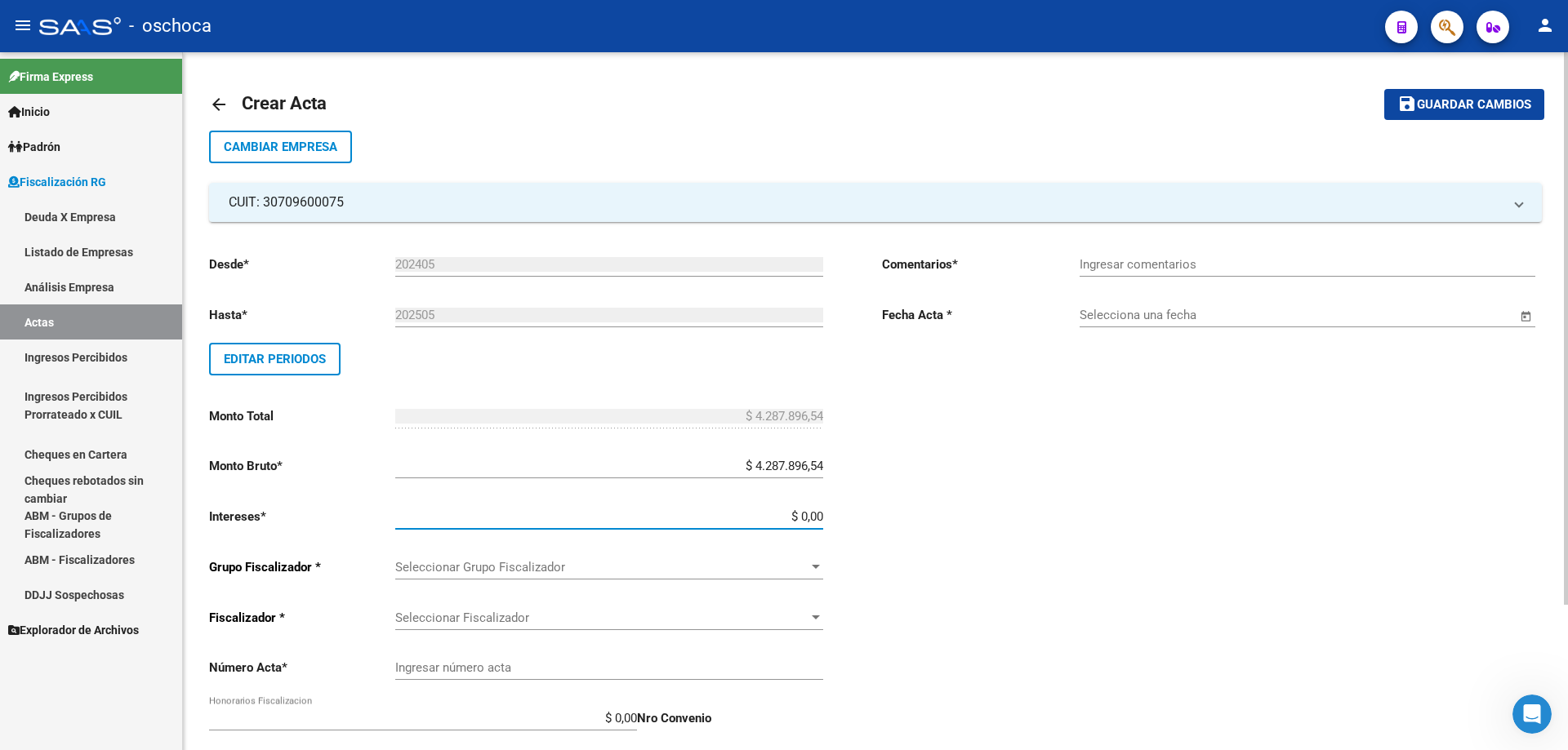
click at [822, 512] on input "$ 0,00" at bounding box center [609, 516] width 428 height 15
type input "$ 128.636,90"
type input "$ 4.416.533,44"
click at [813, 563] on div at bounding box center [815, 567] width 15 height 13
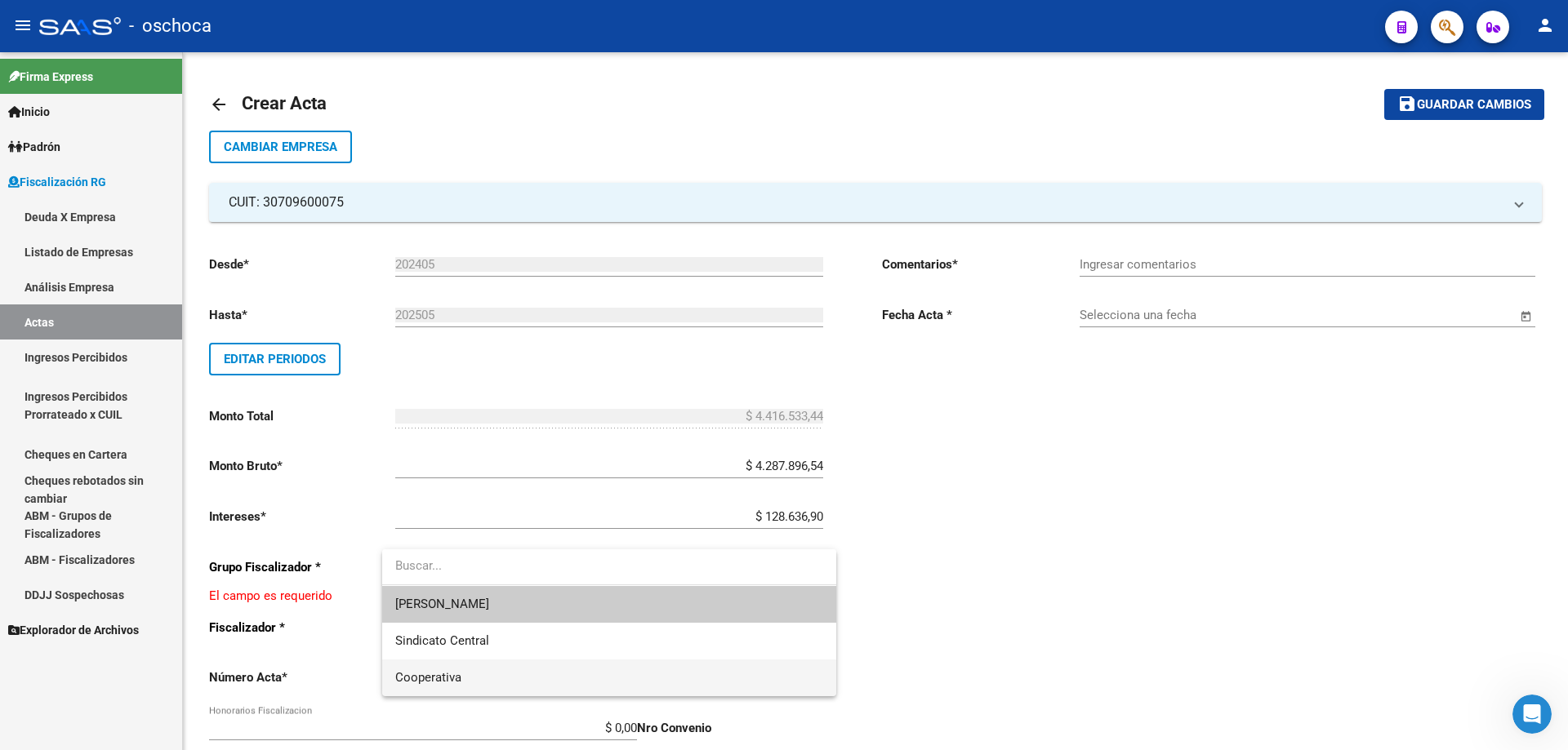
click at [652, 683] on span "Cooperativa" at bounding box center [609, 677] width 428 height 37
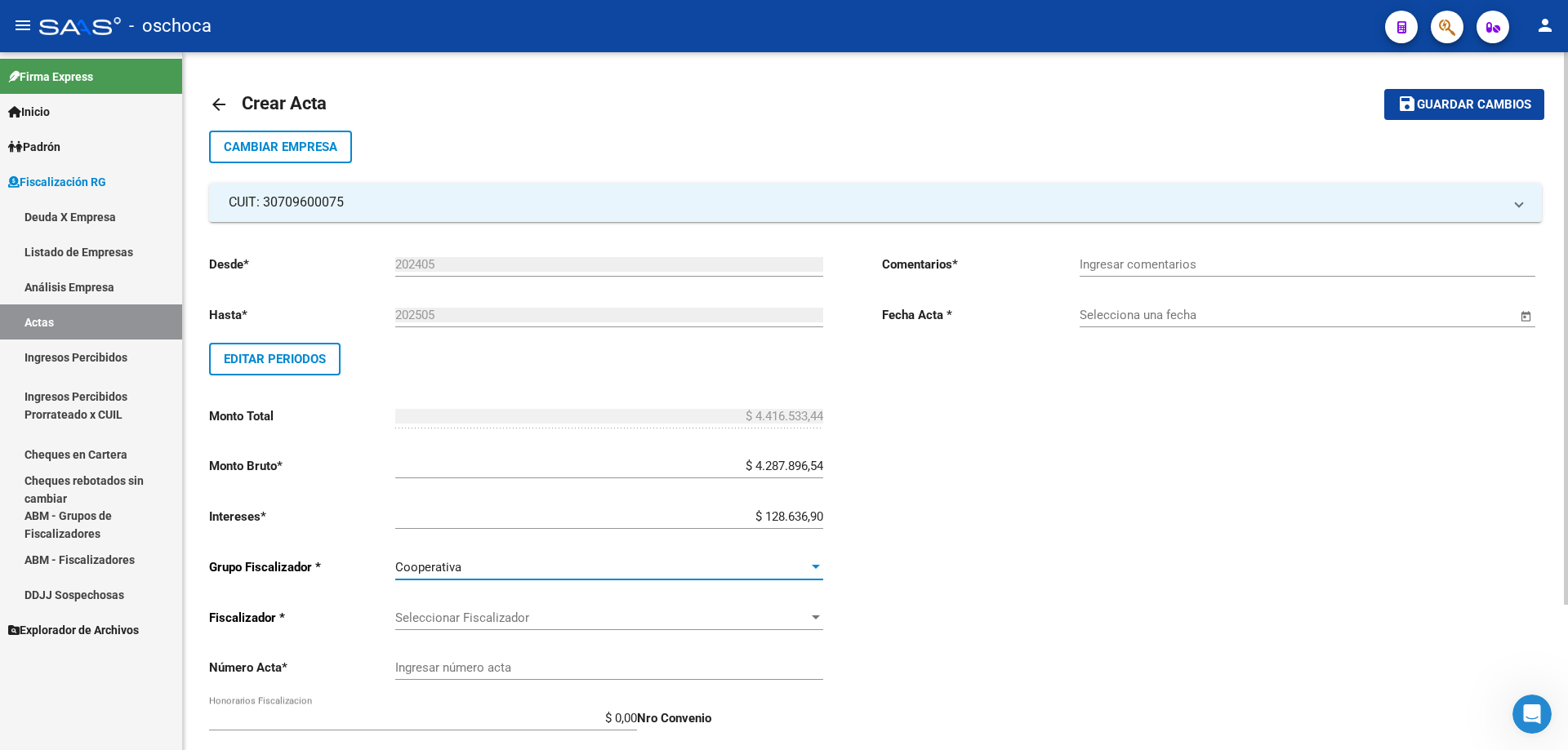
click at [807, 619] on span "Seleccionar Fiscalizador" at bounding box center [602, 618] width 413 height 15
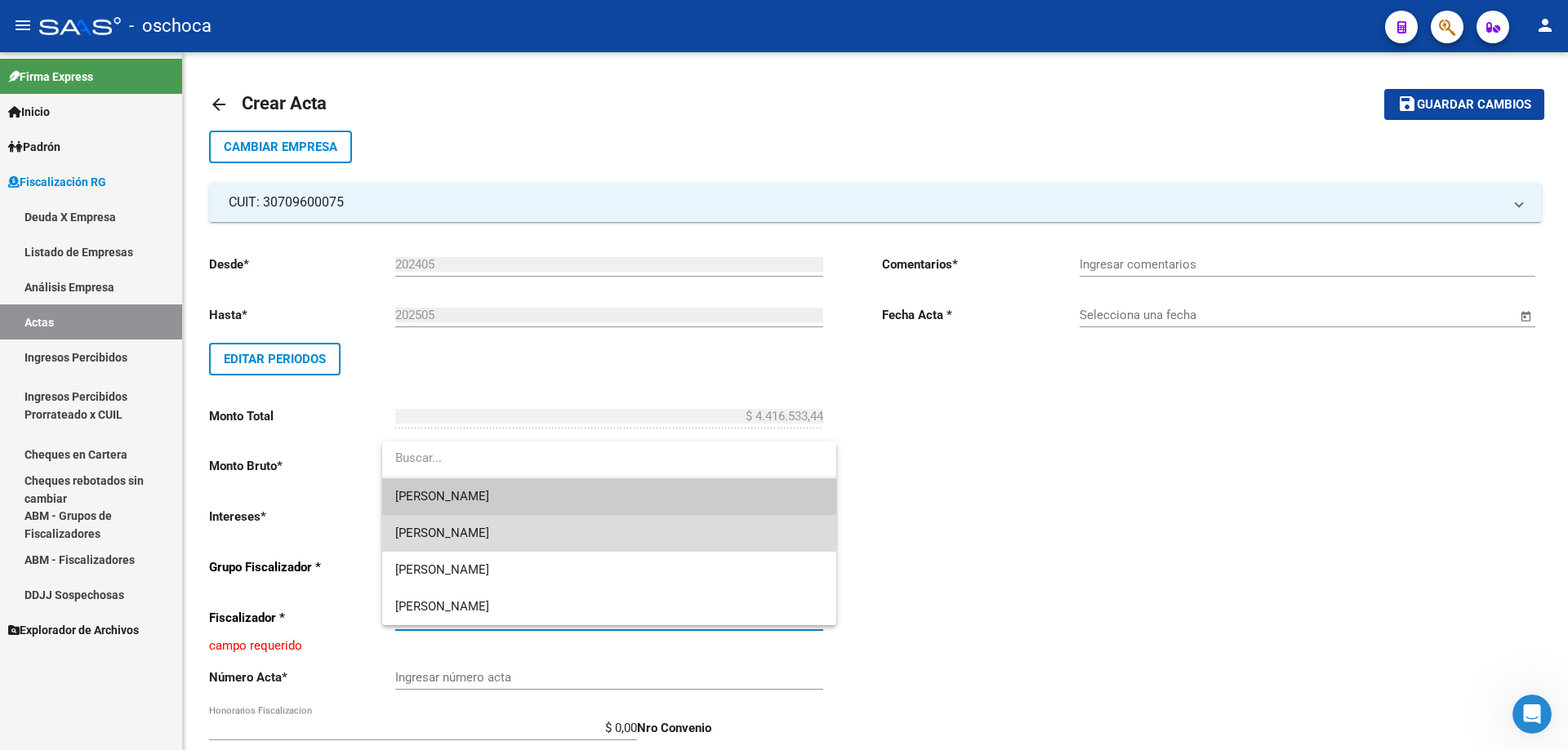
click at [709, 531] on span "[PERSON_NAME]" at bounding box center [609, 533] width 428 height 37
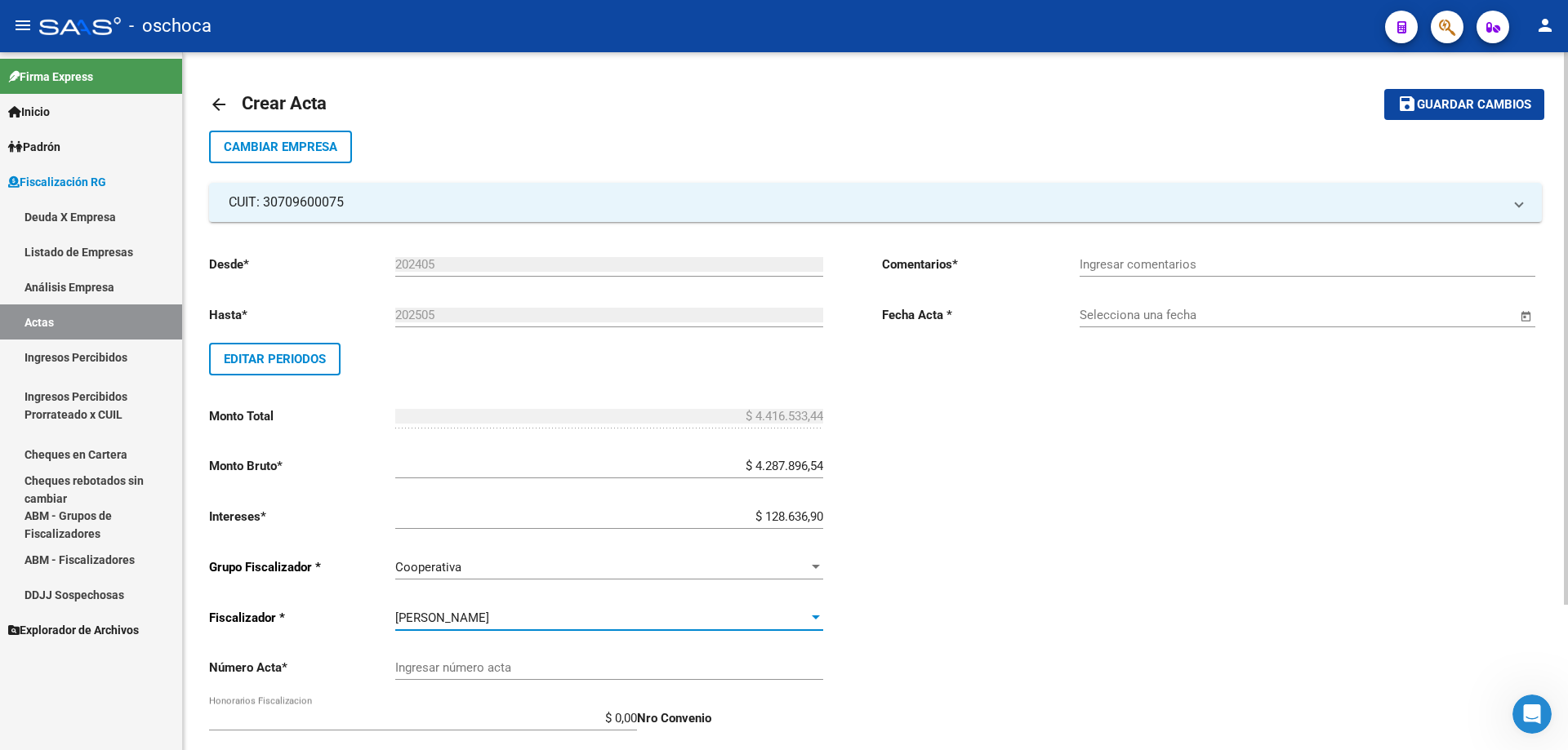
click at [508, 671] on input "Ingresar número acta" at bounding box center [609, 667] width 428 height 15
type input "105101"
click at [1139, 263] on input "Ingresar comentarios" at bounding box center [1307, 264] width 456 height 15
type input "Inspeccion en tratativa de cobro"
click at [1084, 321] on input "Selecciona una fecha" at bounding box center [1297, 315] width 437 height 15
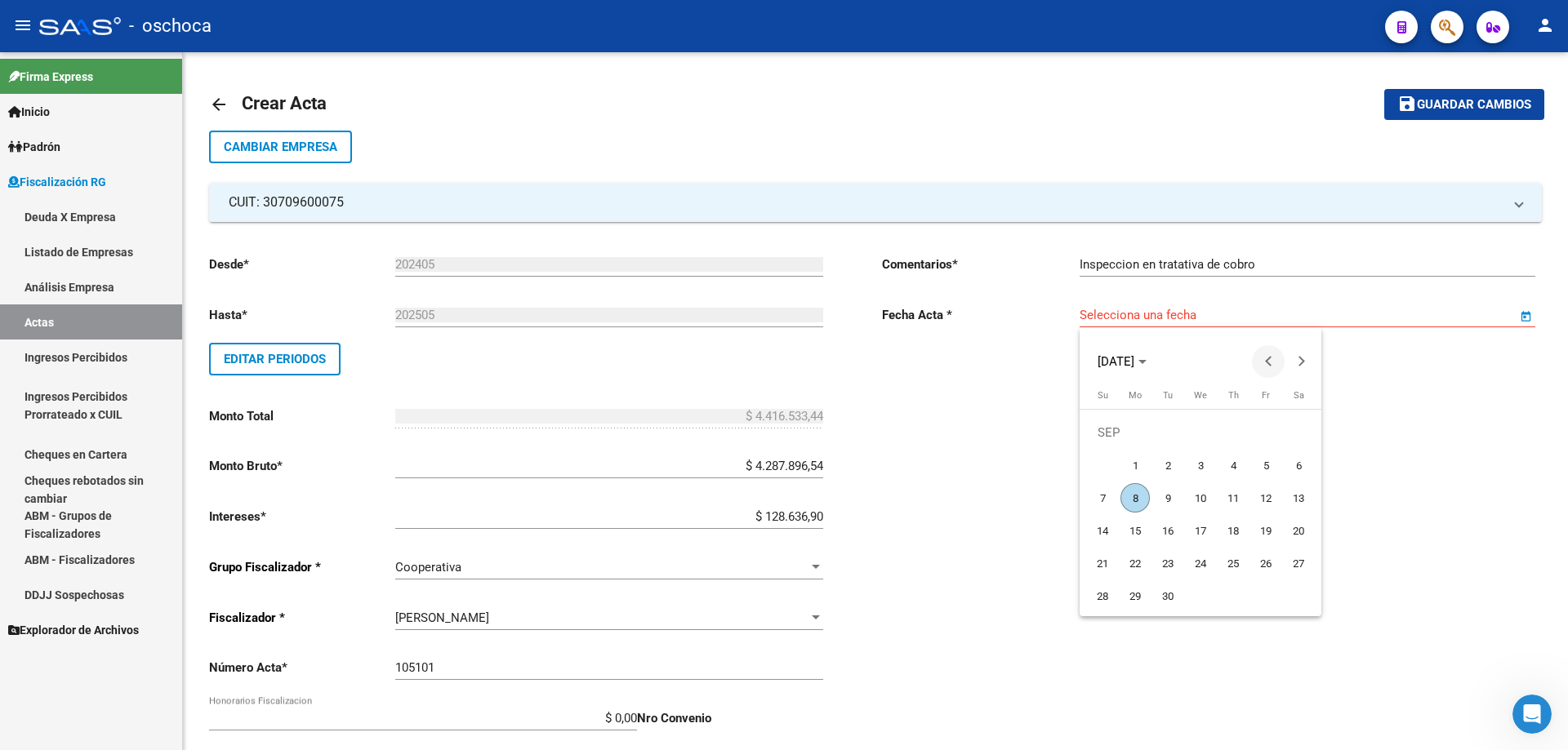
click at [1259, 362] on span "Previous month" at bounding box center [1268, 362] width 33 height 33
click at [1261, 361] on span "Previous month" at bounding box center [1268, 362] width 33 height 33
click at [1226, 600] on span "31" at bounding box center [1233, 596] width 29 height 29
type input "[DATE]"
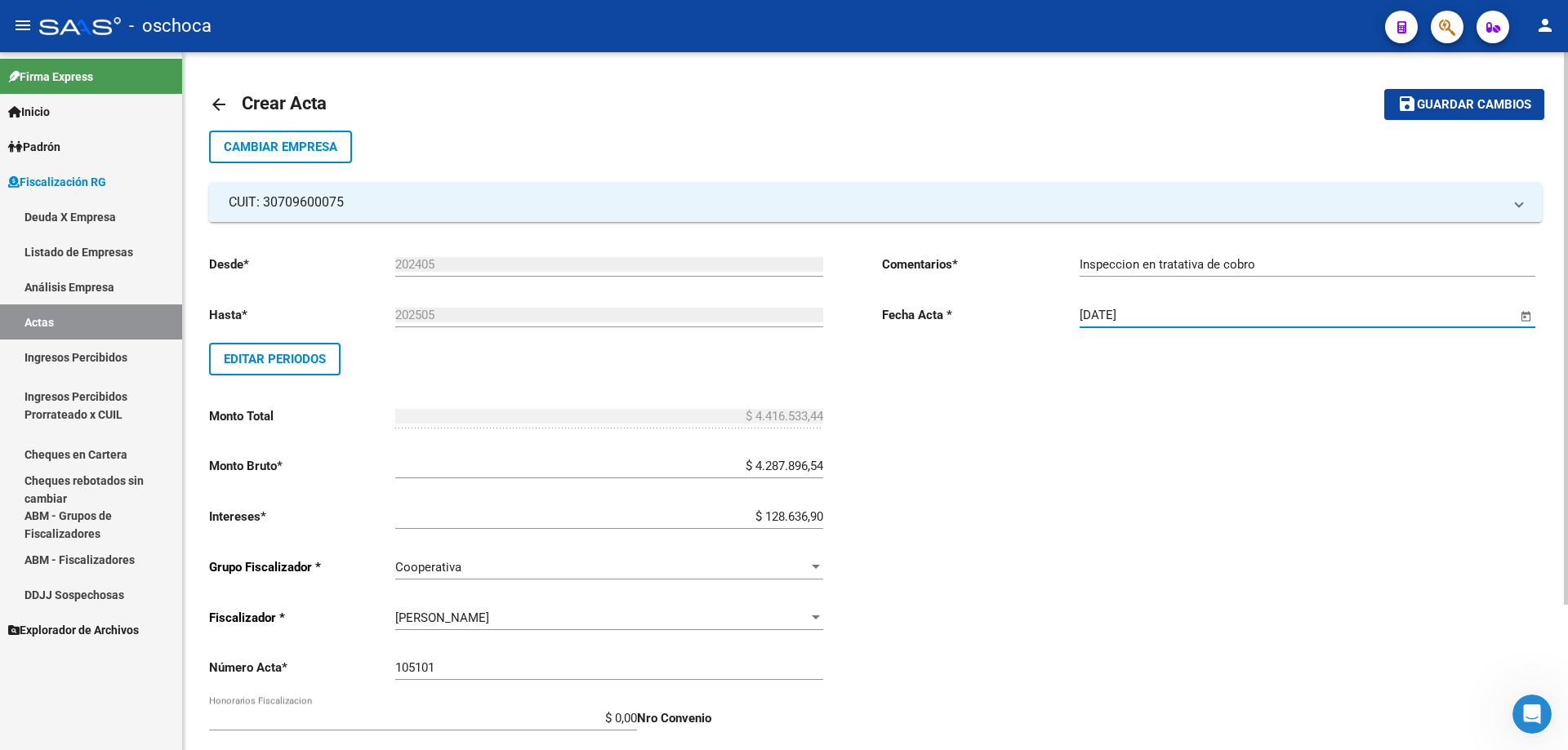
click at [1486, 107] on span "Guardar cambios" at bounding box center [1474, 105] width 114 height 15
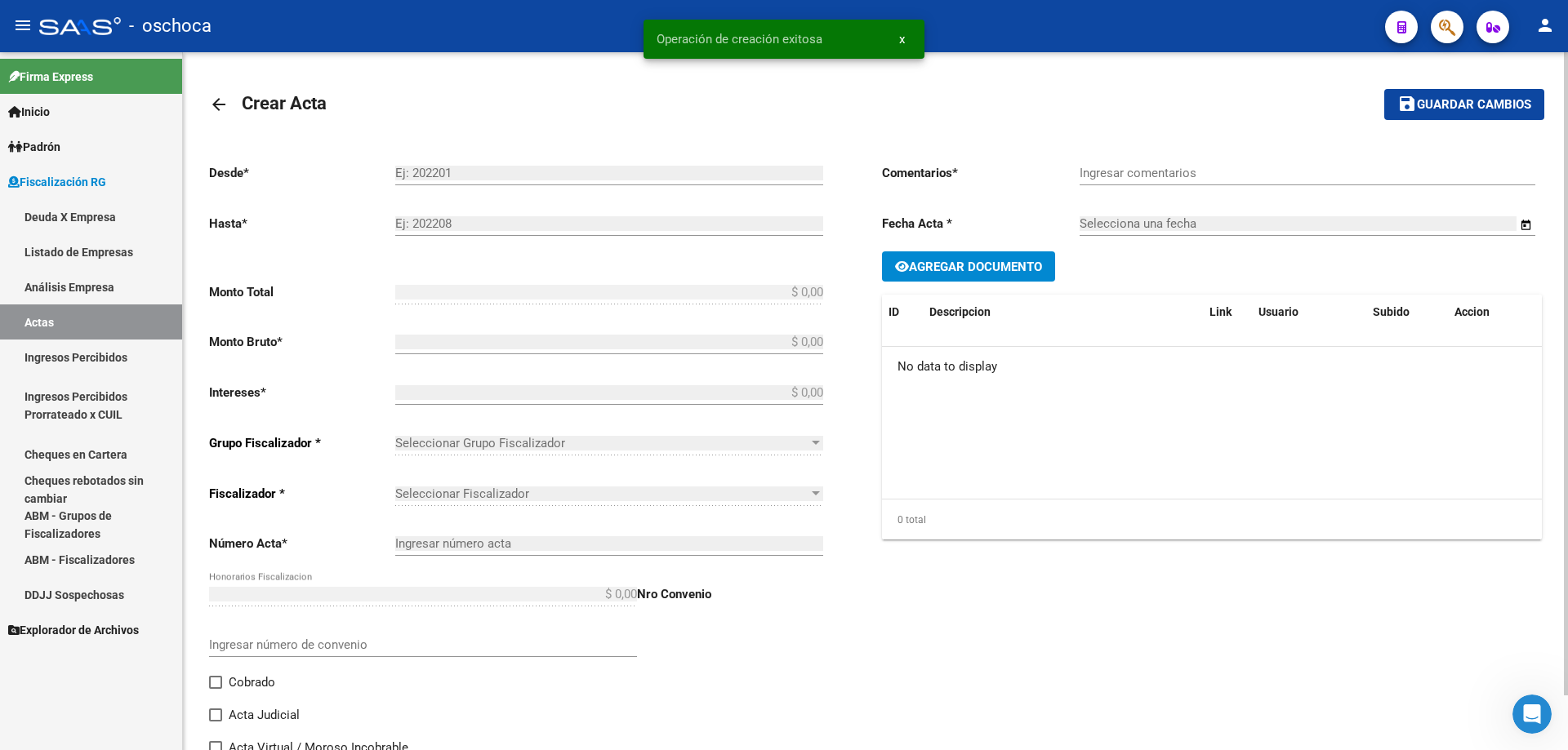
type input "202405"
type input "202505"
type input "$ 4.416.533,44"
type input "$ 4.287.896,54"
type input "$ 128.636,90"
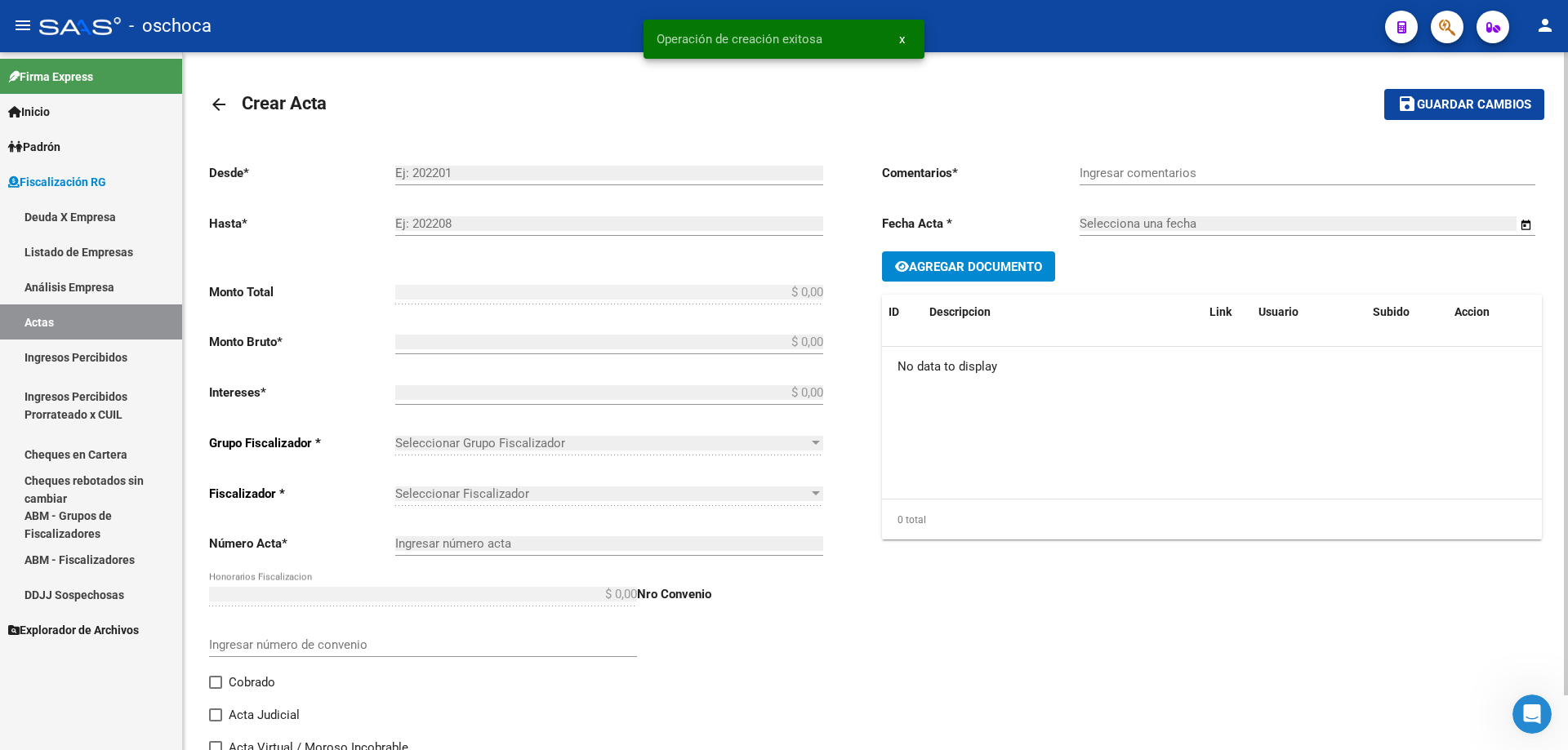
type input "105101"
type input "Inspeccion en tratativa de cobro"
type input "[DATE]"
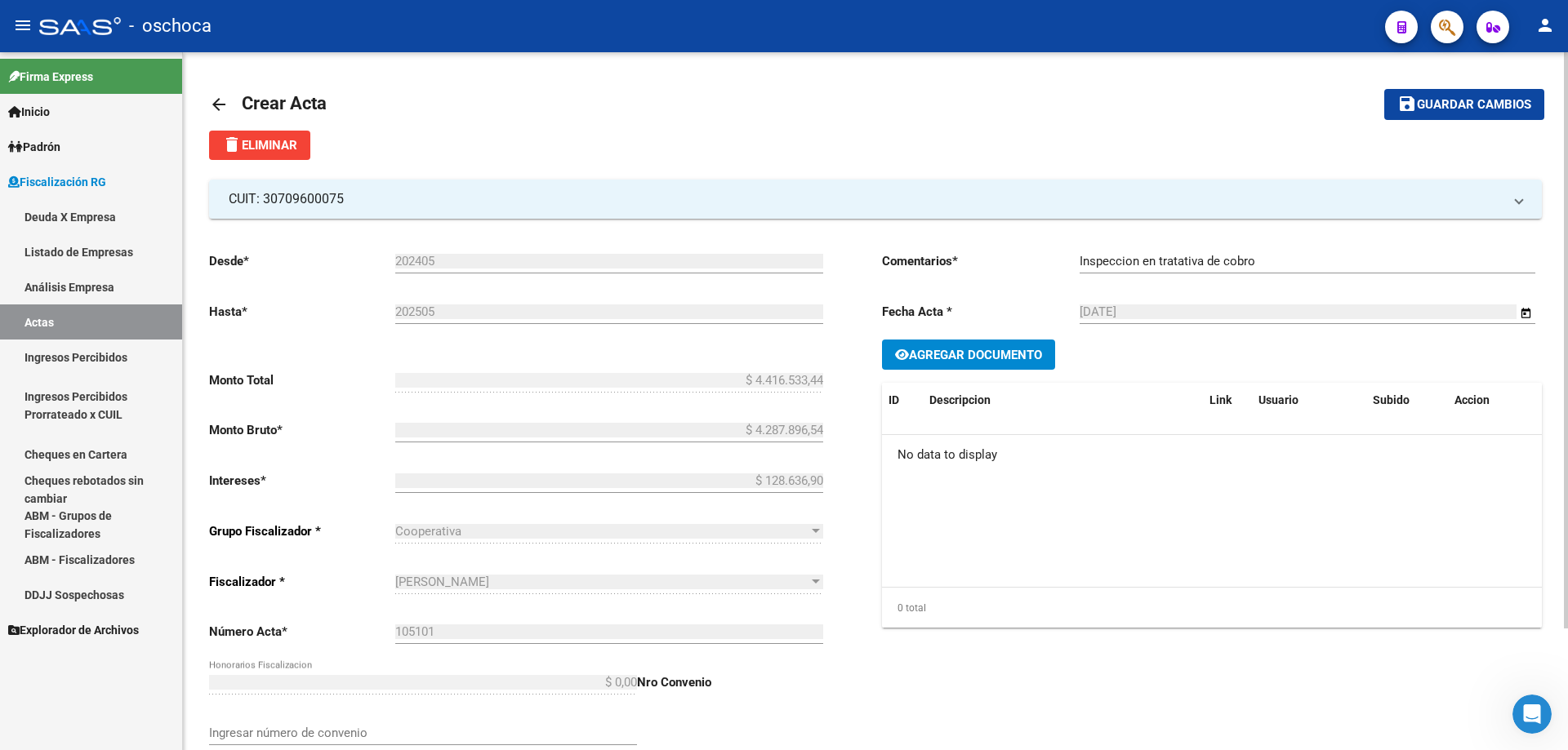
click at [1431, 105] on span "Guardar cambios" at bounding box center [1474, 105] width 114 height 15
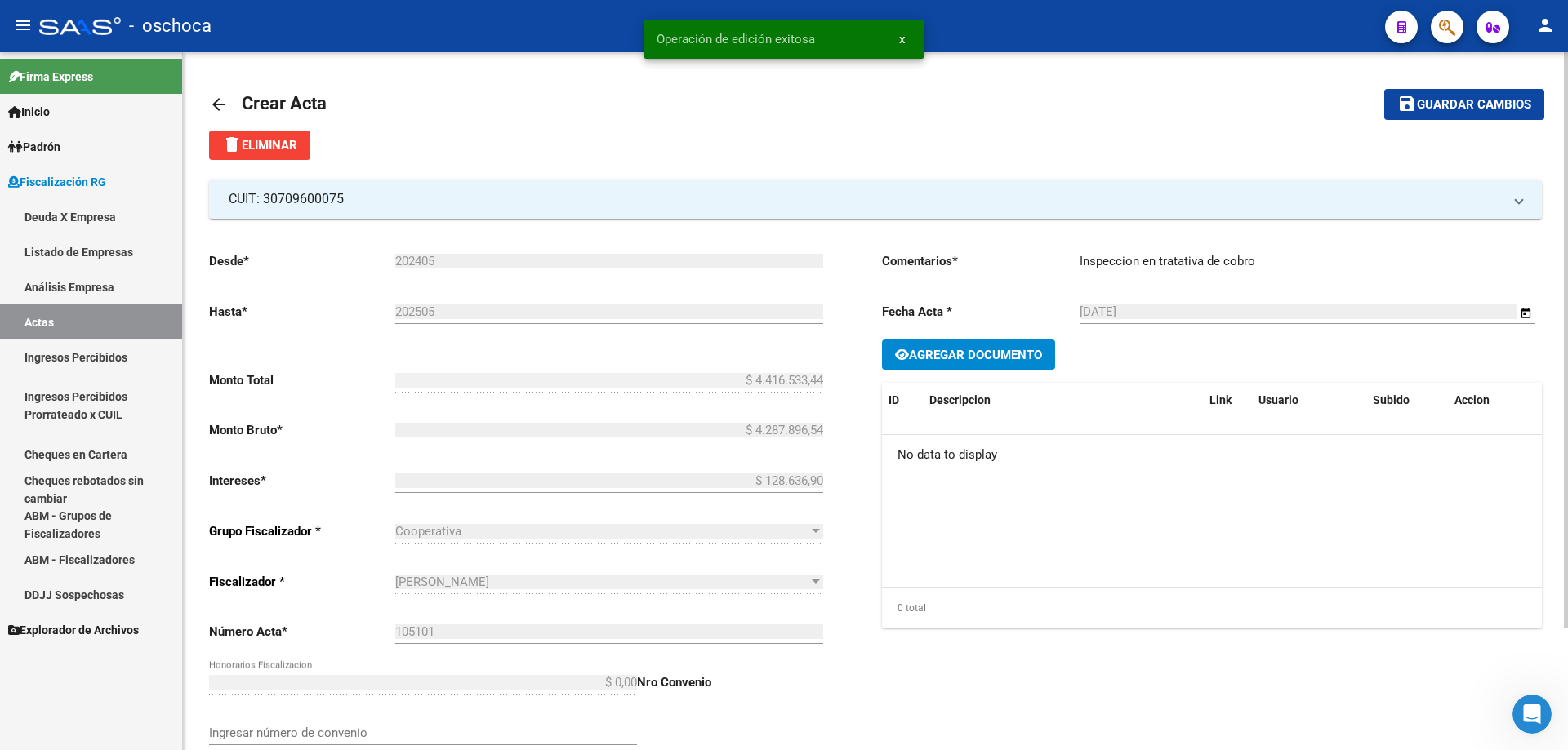
click at [95, 281] on link "Análisis Empresa" at bounding box center [91, 287] width 182 height 35
